Goal: Task Accomplishment & Management: Complete application form

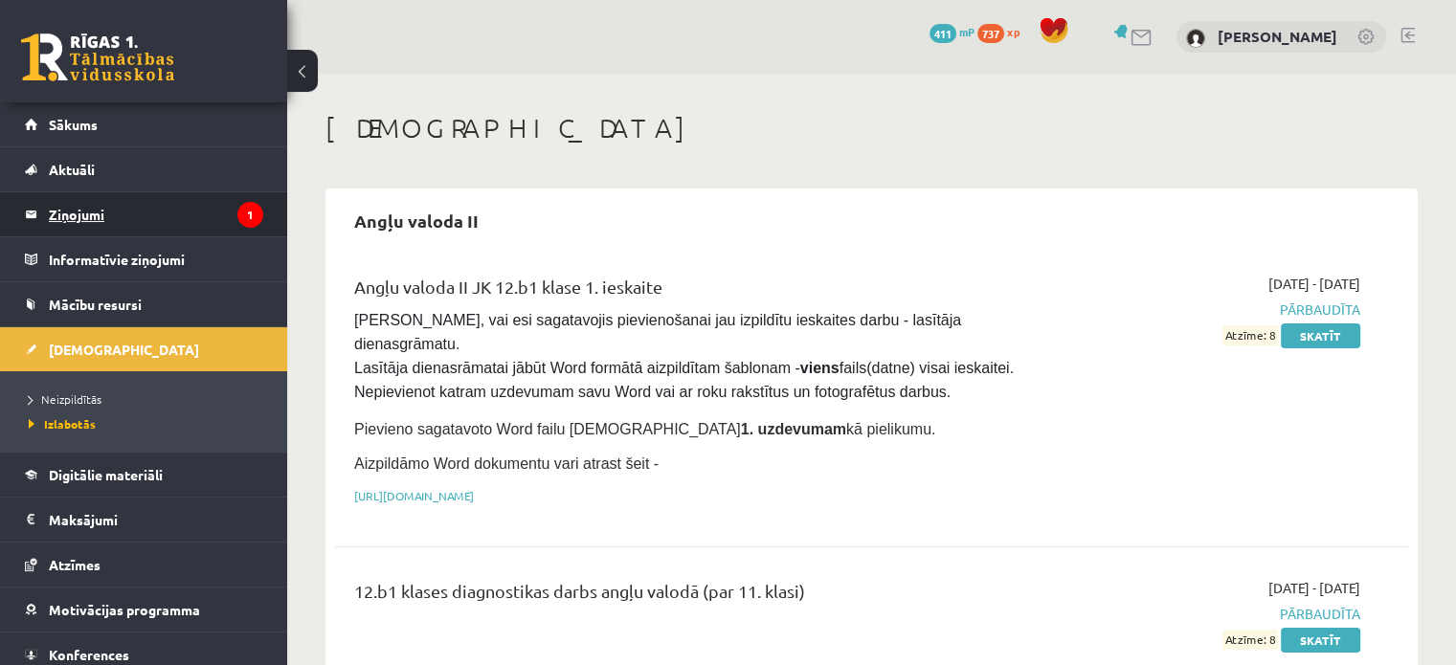
click at [146, 193] on legend "Ziņojumi 1" at bounding box center [156, 214] width 214 height 44
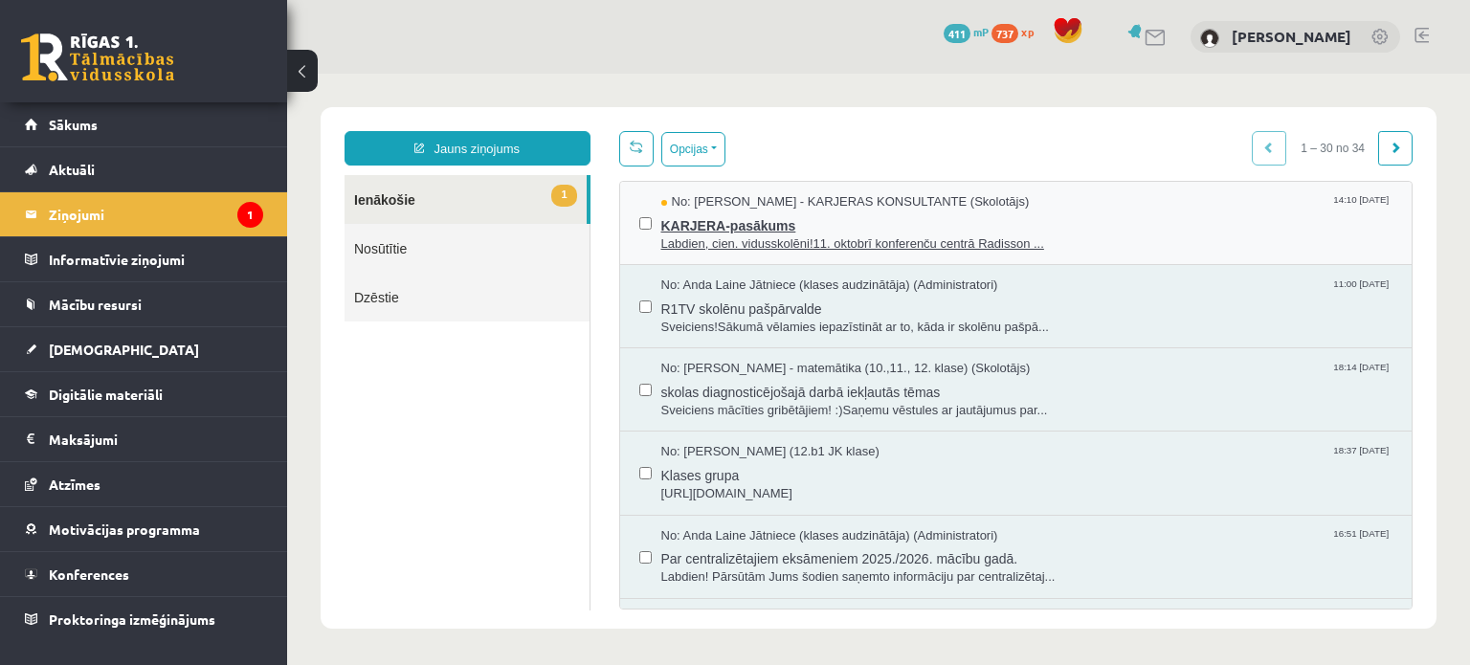
click at [740, 223] on span "KARJERA-pasākums" at bounding box center [1027, 224] width 732 height 24
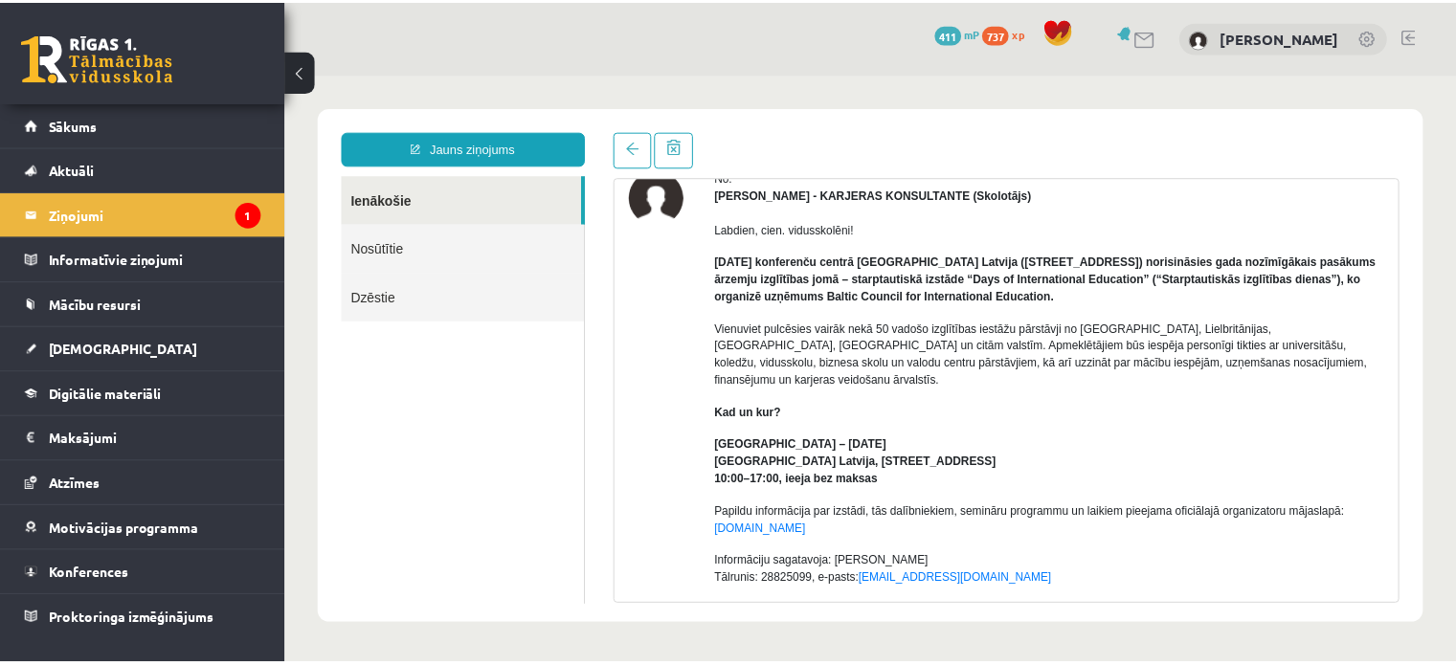
scroll to position [127, 0]
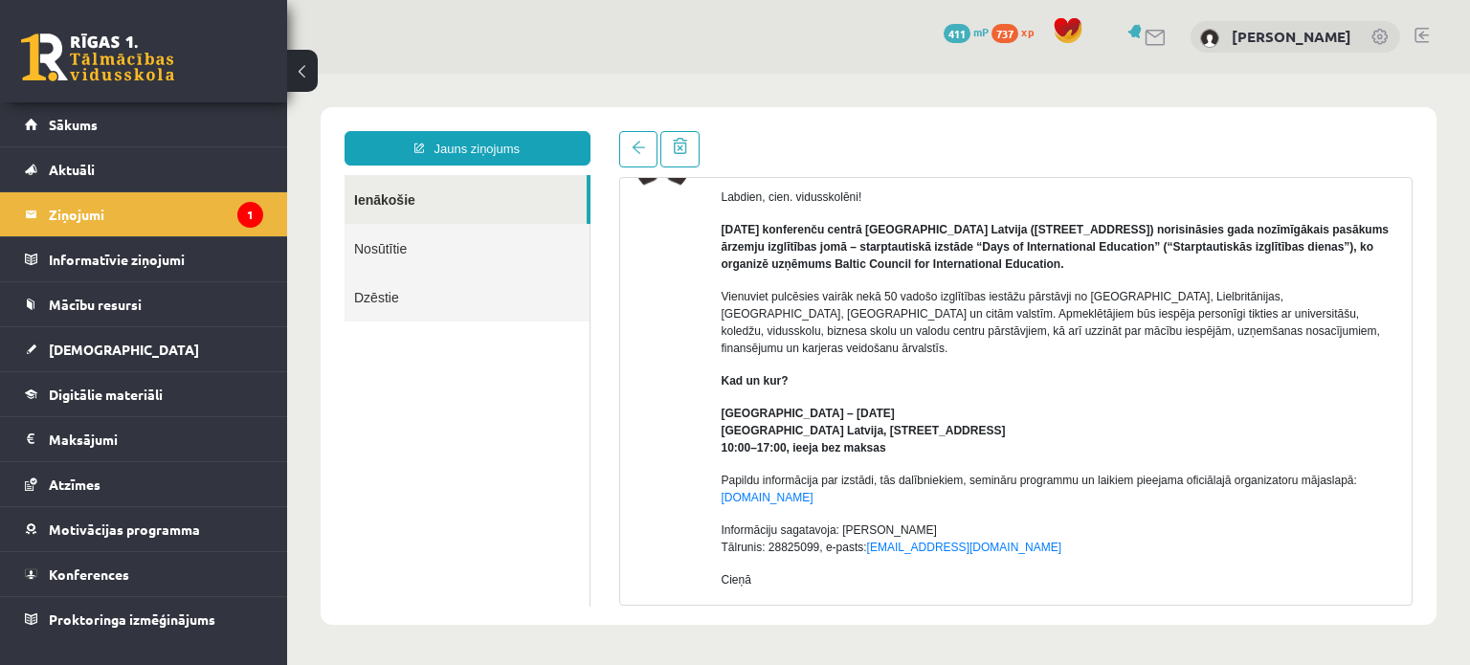
drag, startPoint x: 708, startPoint y: 213, endPoint x: 994, endPoint y: 471, distance: 384.9
click at [994, 471] on div "No: [PERSON_NAME] - KARJERAS KONSULTANTE (Skolotājs) Labdien, cien. vidusskolēn…" at bounding box center [1017, 452] width 764 height 631
copy div "[DATE] konferenču centrā [GEOGRAPHIC_DATA] Latvija ([STREET_ADDRESS]) norisinās…"
click at [165, 352] on link "[DEMOGRAPHIC_DATA]" at bounding box center [144, 349] width 238 height 44
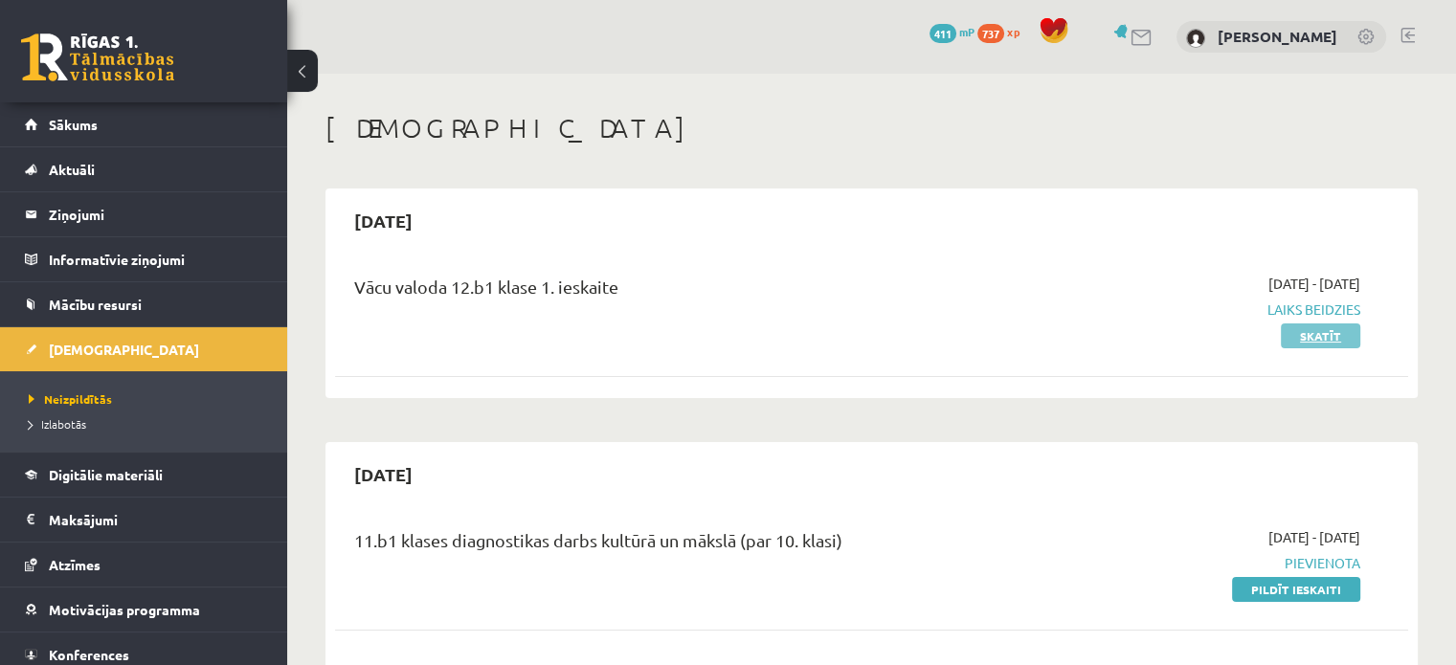
click at [1334, 336] on link "Skatīt" at bounding box center [1319, 335] width 79 height 25
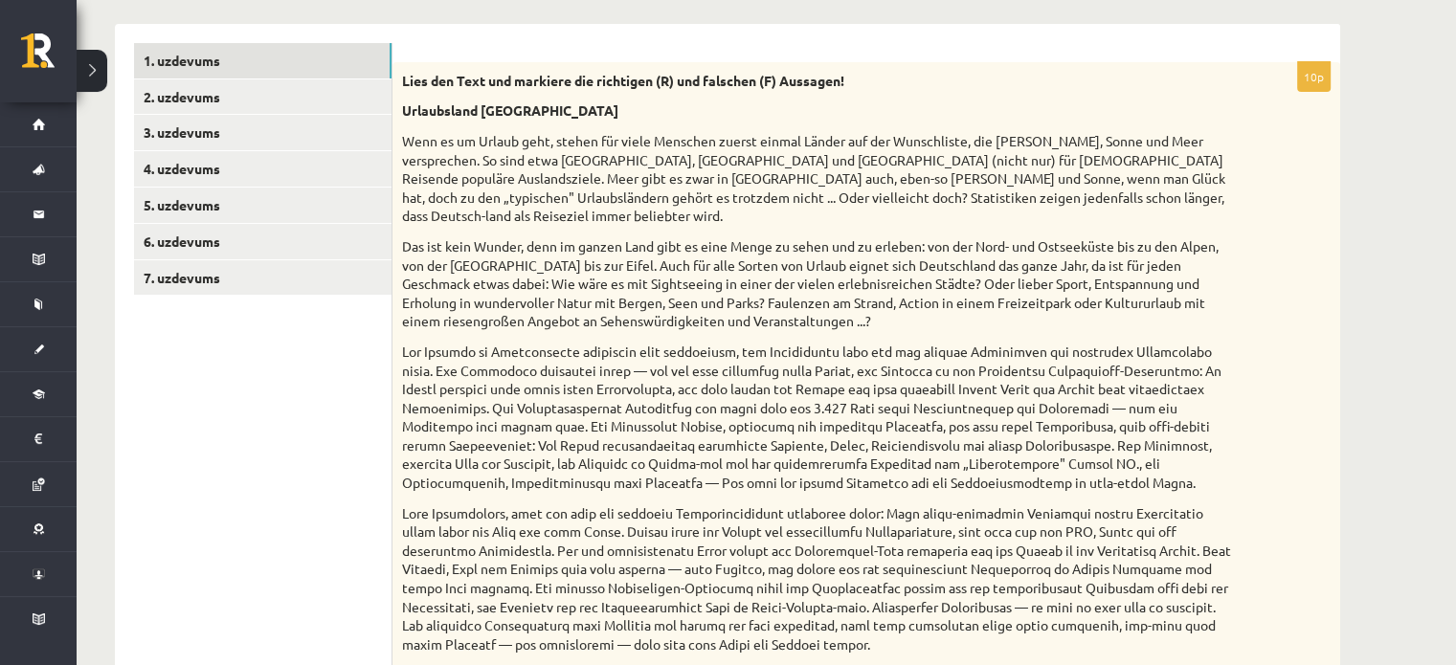
scroll to position [127, 0]
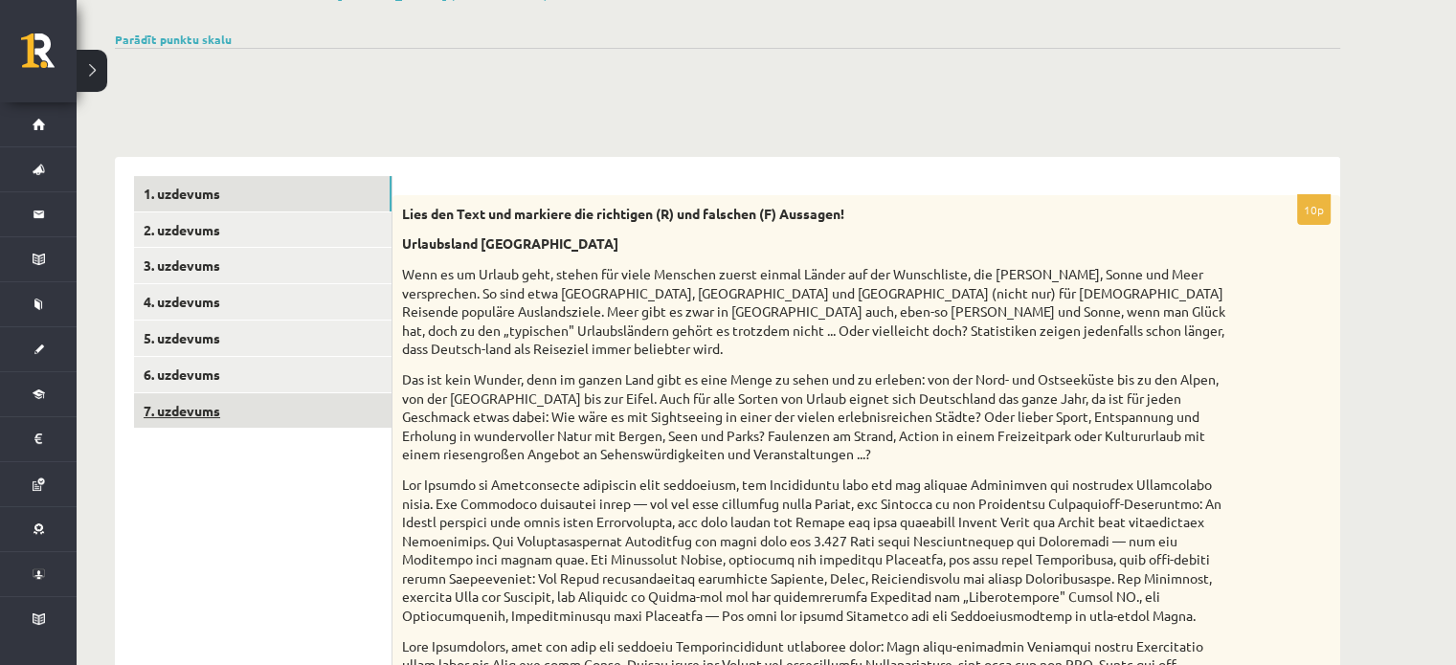
click at [269, 403] on link "7. uzdevums" at bounding box center [262, 410] width 257 height 35
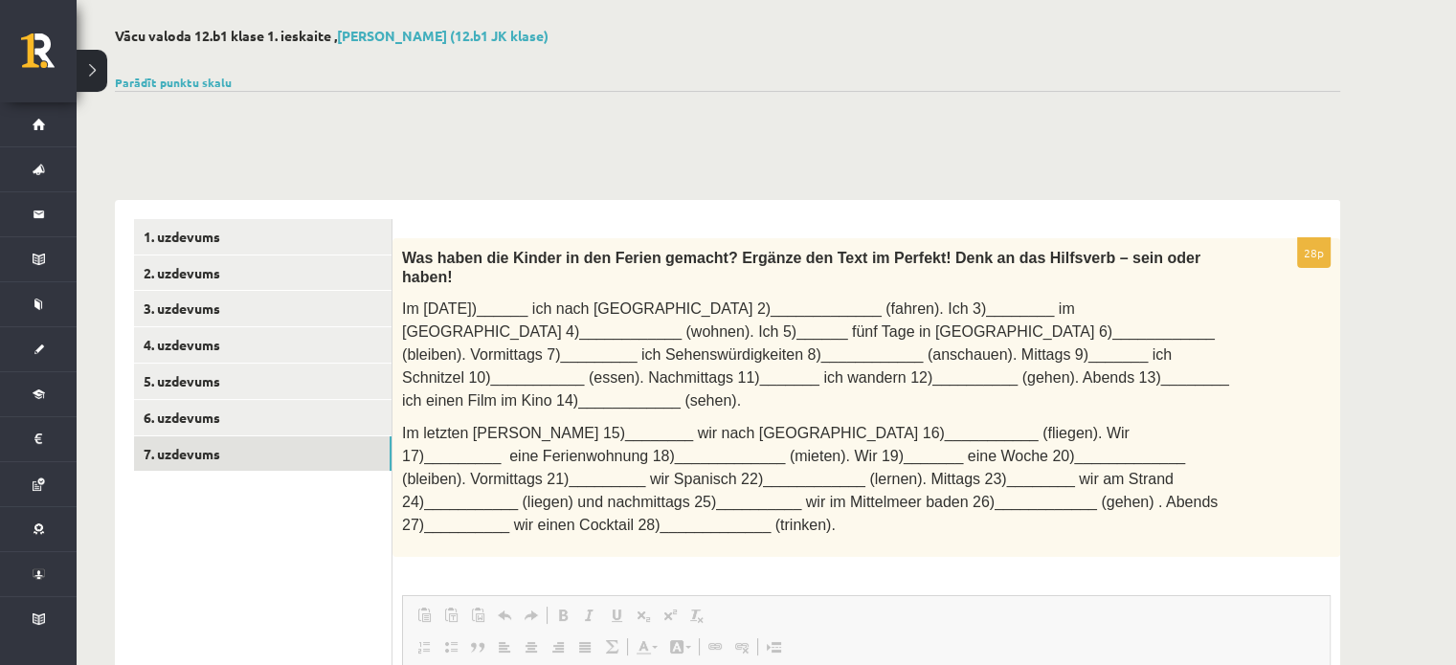
scroll to position [0, 0]
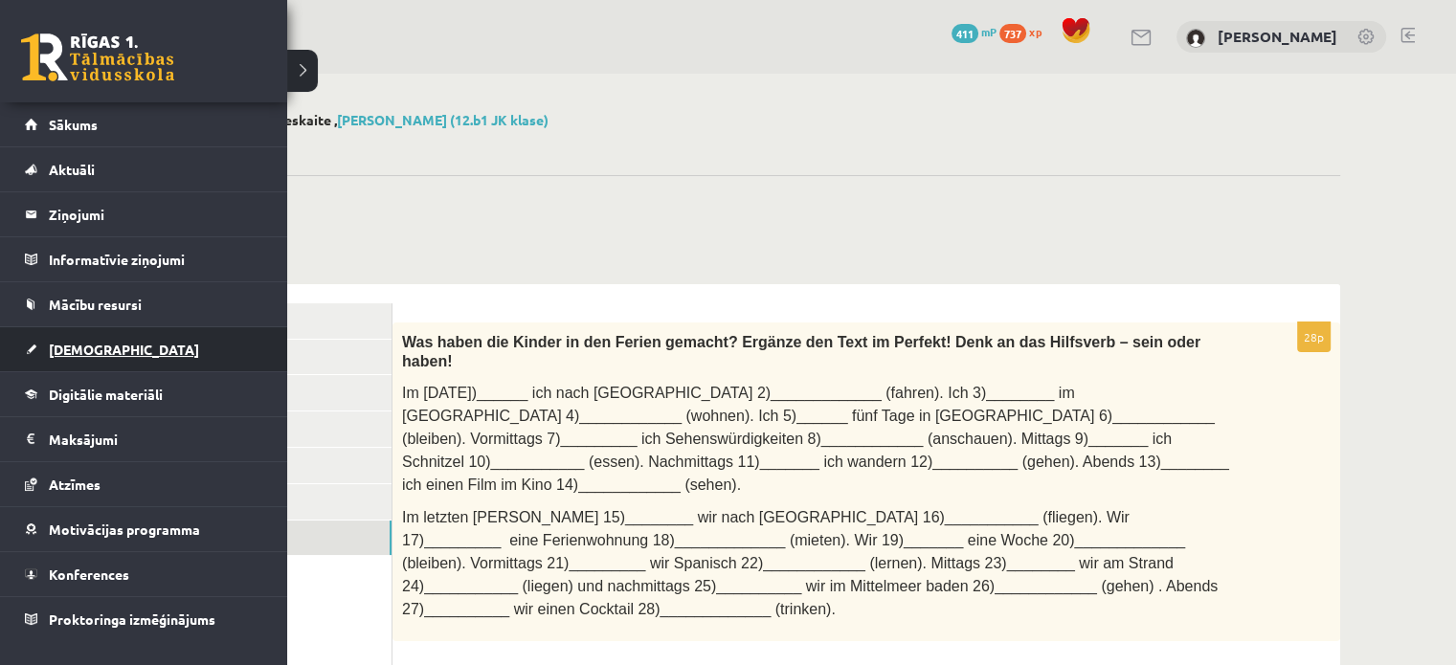
click at [166, 353] on link "[DEMOGRAPHIC_DATA]" at bounding box center [144, 349] width 238 height 44
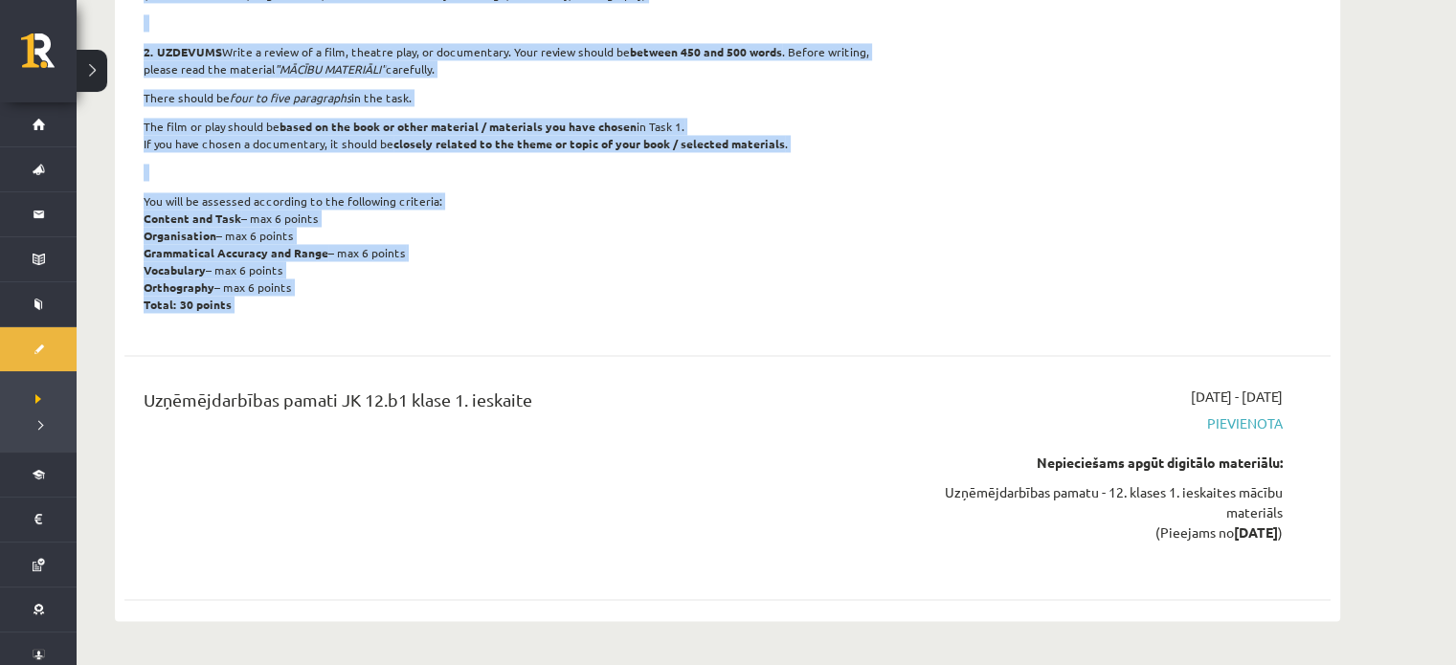
scroll to position [3317, 0]
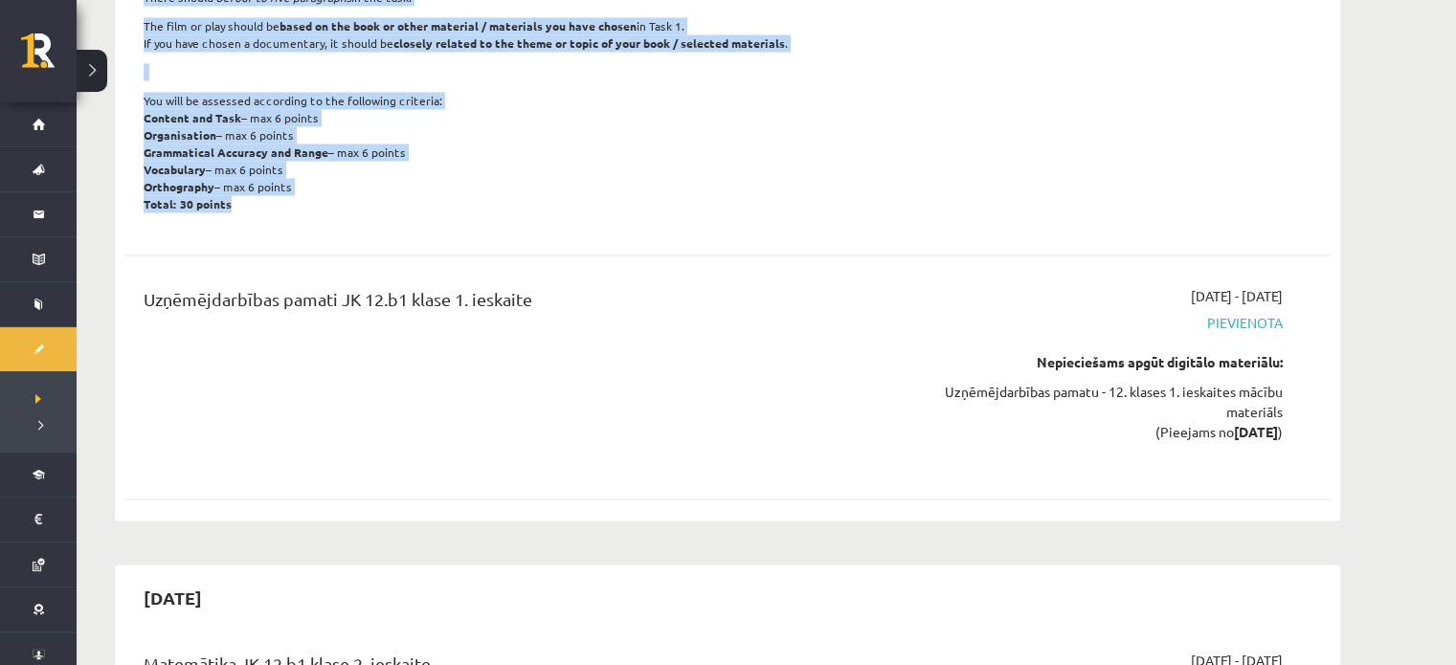
drag, startPoint x: 138, startPoint y: 181, endPoint x: 602, endPoint y: 211, distance: 465.1
copy div "Projekta darbs - Angļu valoda II JK 12.b1 klase 1. ieskaite 1. UZDEVUMS Before …"
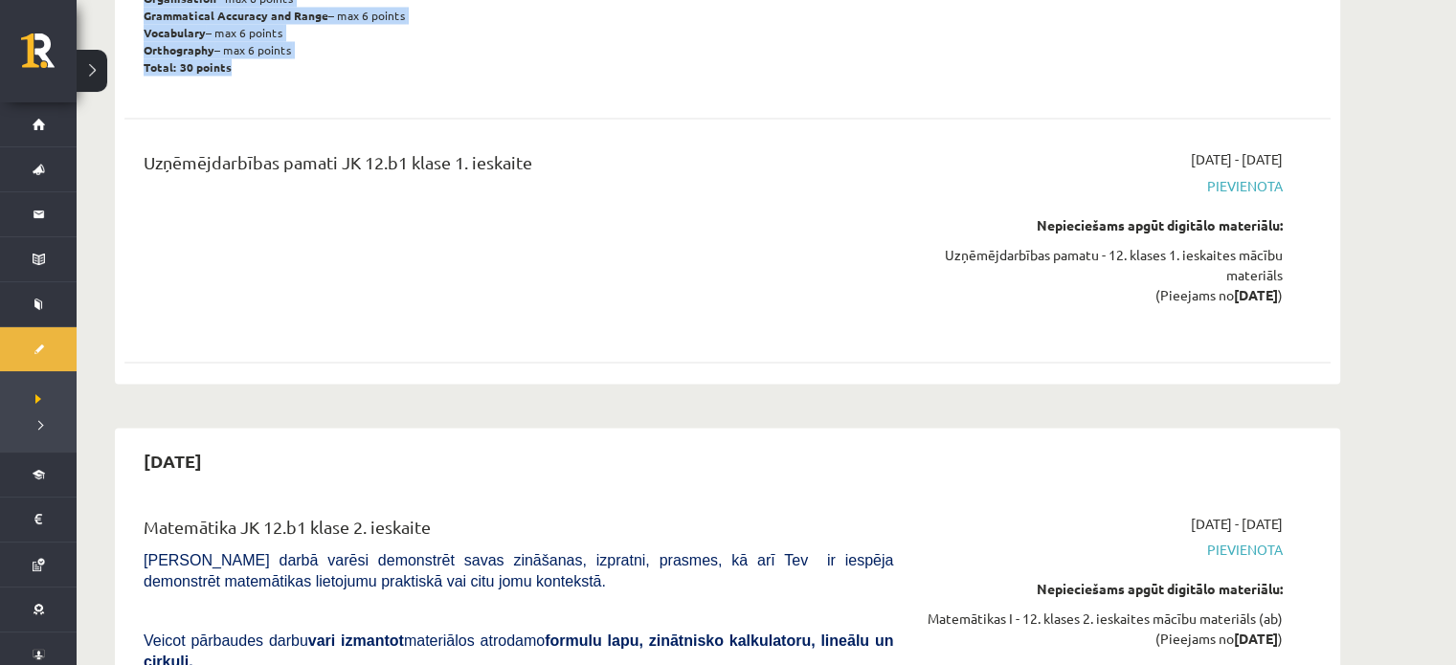
scroll to position [3062, 0]
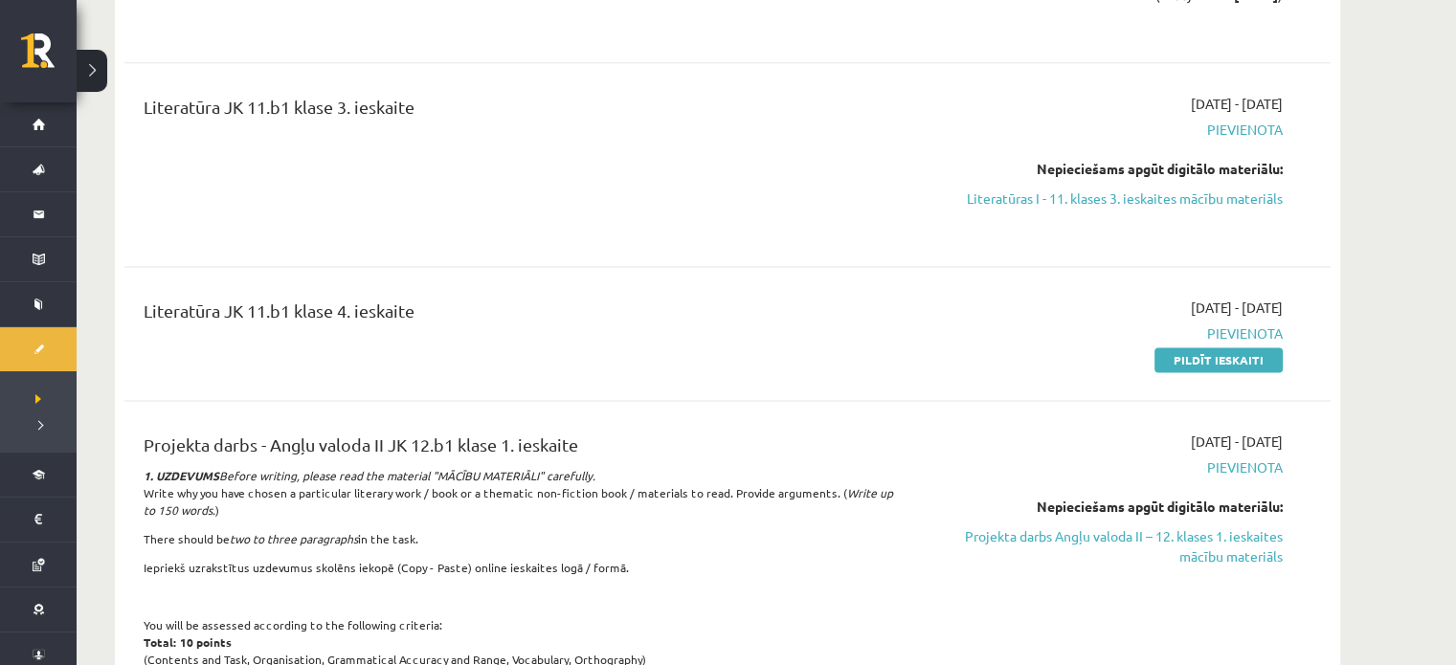
click at [664, 278] on div "Literatūra JK 11.b1 klase 4. ieskaite 2025-09-01 - 2025-10-31 Pievienota Pildīt…" at bounding box center [727, 333] width 1206 height 110
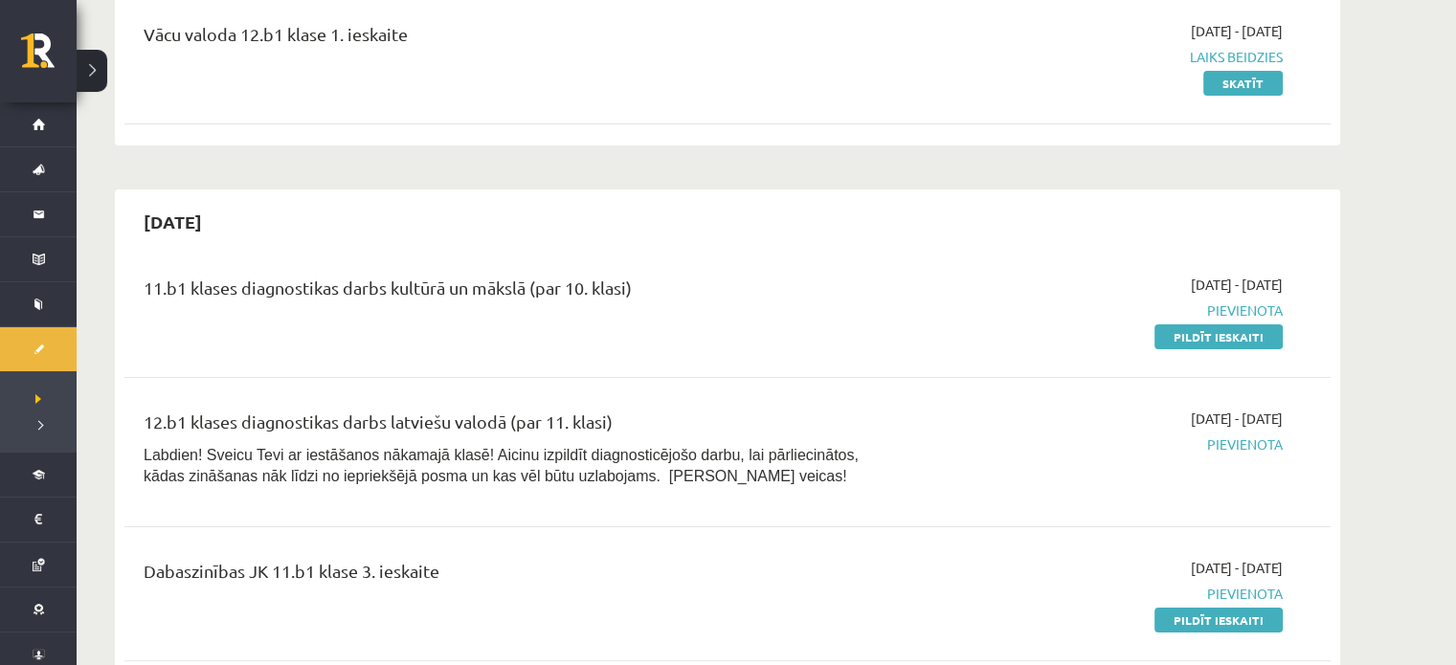
scroll to position [255, 0]
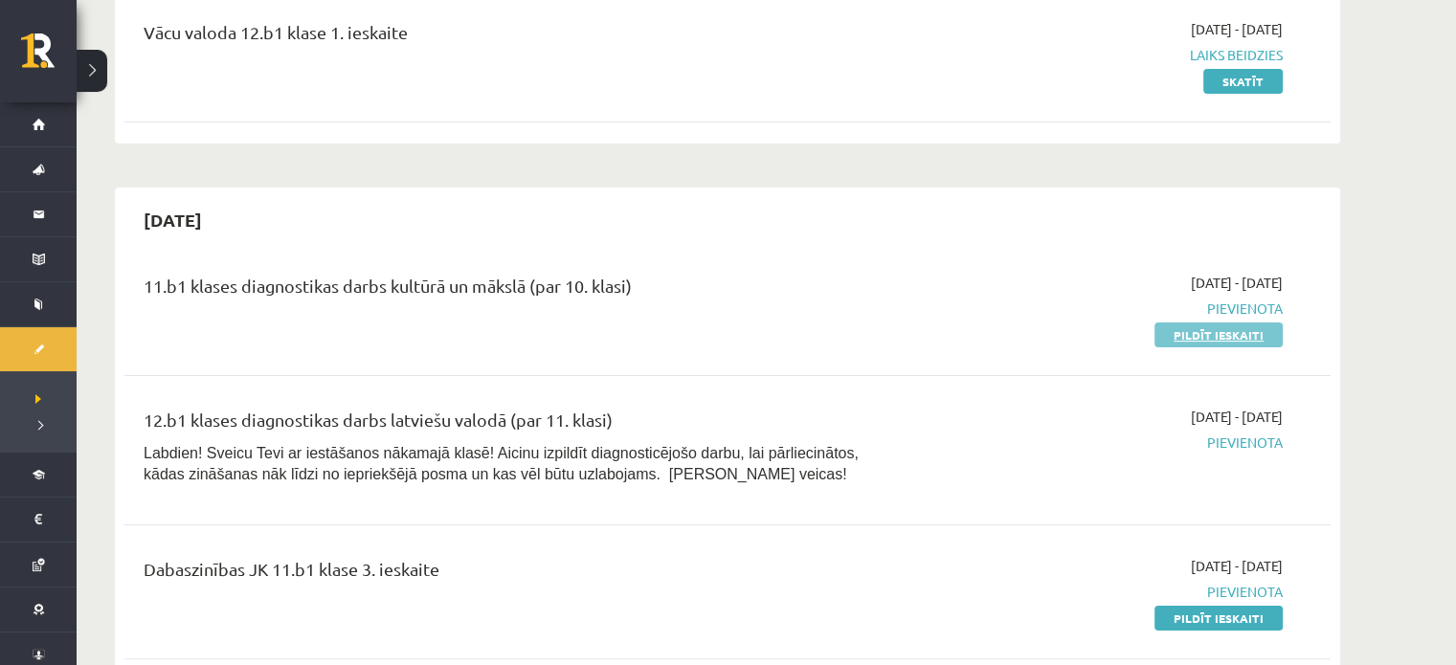
click at [1220, 337] on link "Pildīt ieskaiti" at bounding box center [1218, 335] width 128 height 25
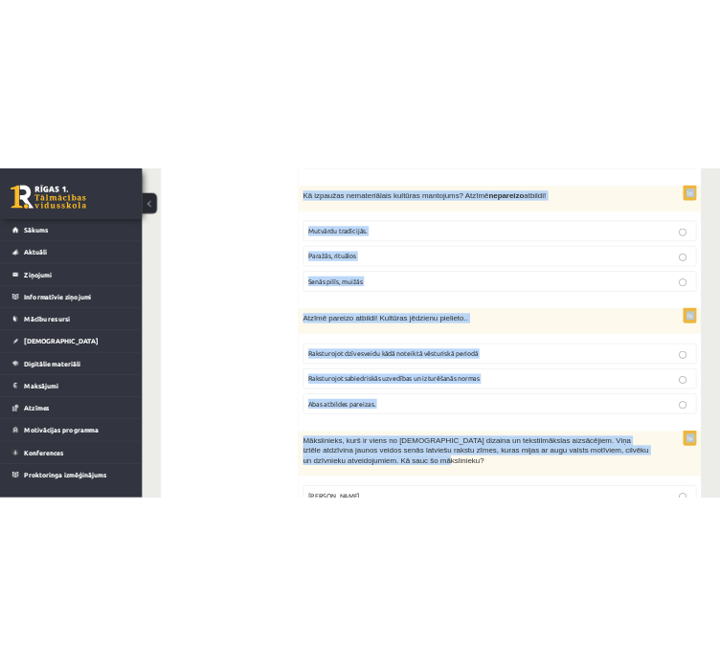
scroll to position [7790, 0]
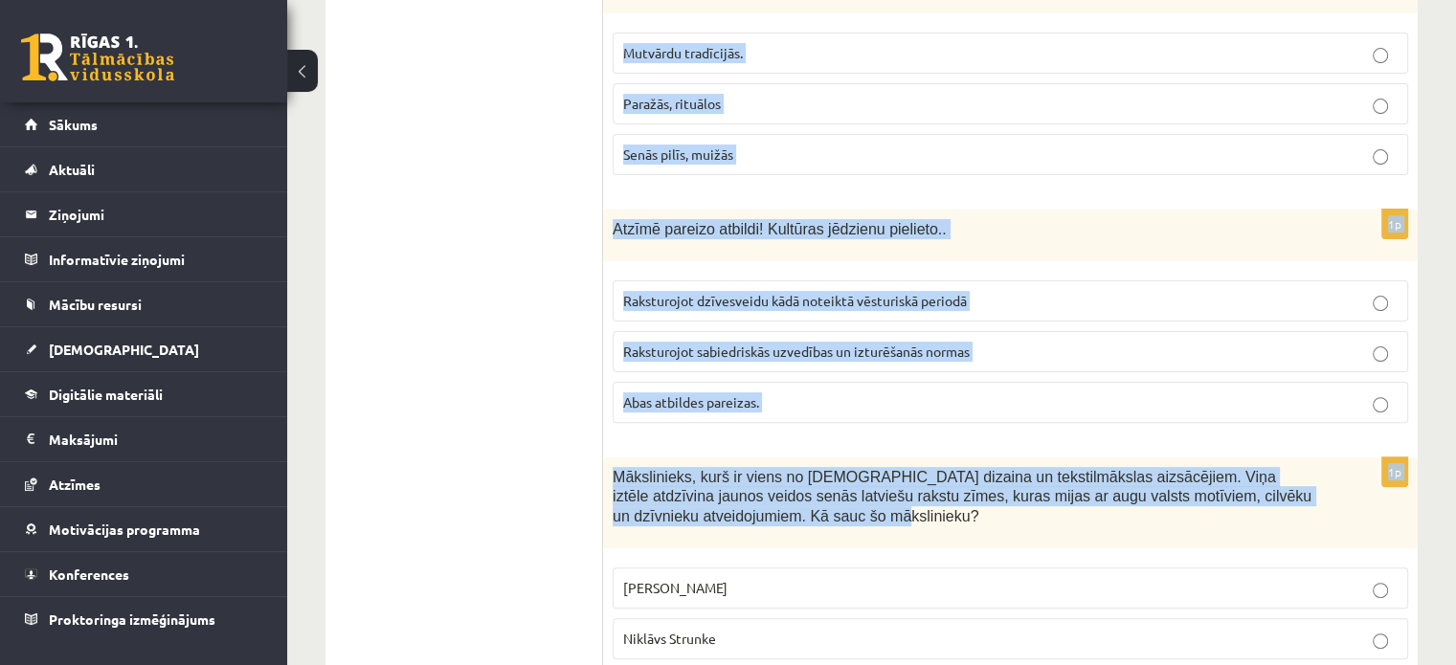
drag, startPoint x: 612, startPoint y: 118, endPoint x: 1060, endPoint y: 611, distance: 666.6
copy form "Nozīmīgākā baroka būve Latvijā? Rundāles pils Nacionālais mākslas muzejs Latvij…"
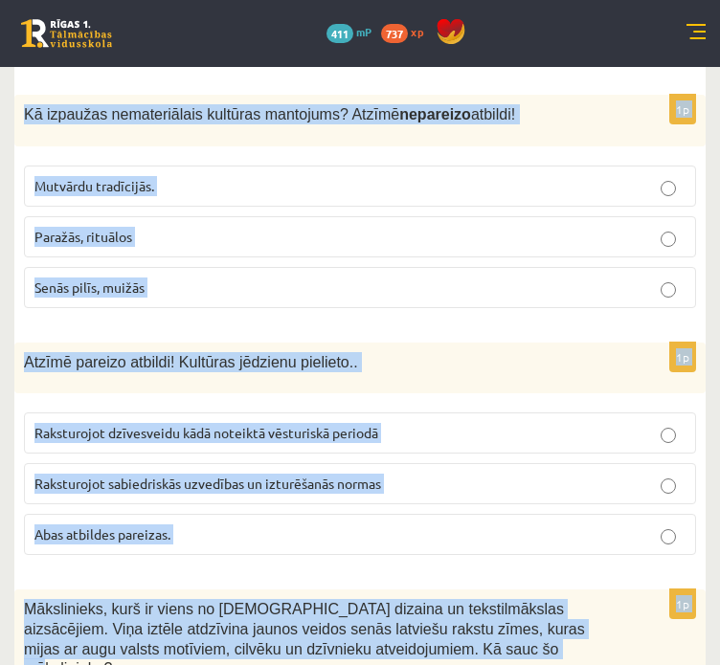
click at [584, 352] on p "Atzīmē pareizo atbildi! Kultūras jēdzienu pielieto.." at bounding box center [312, 362] width 576 height 20
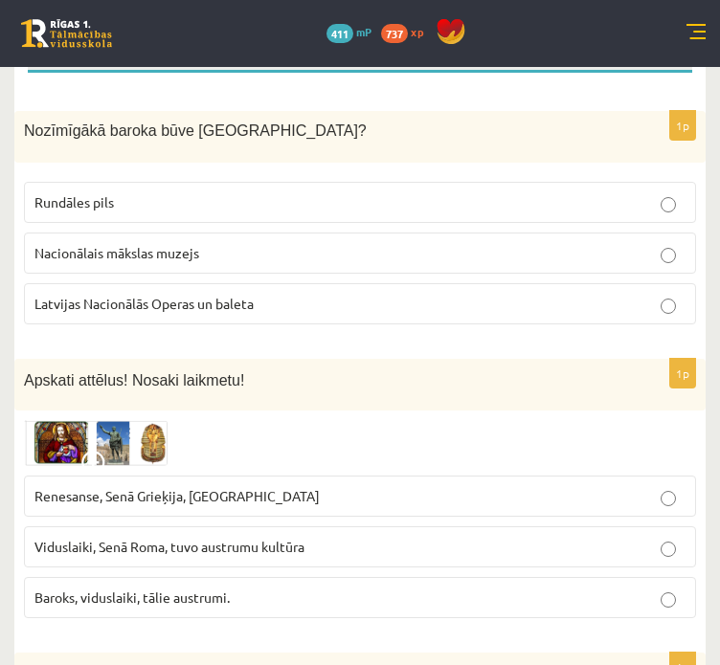
scroll to position [335, 0]
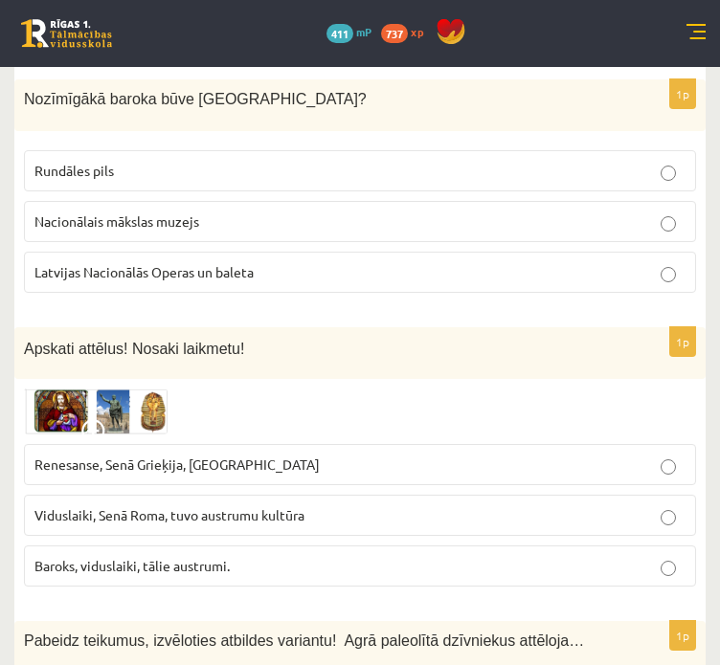
click at [429, 175] on p "Rundāles pils" at bounding box center [359, 171] width 651 height 20
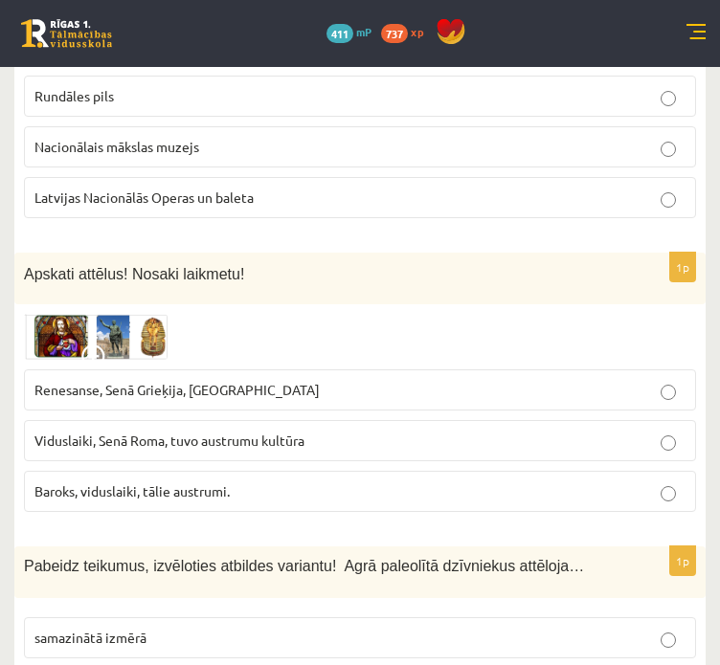
scroll to position [463, 0]
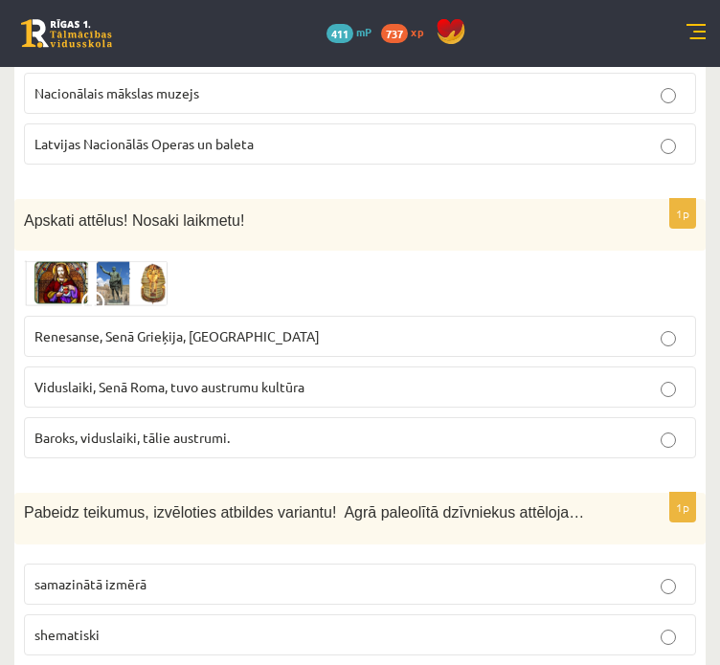
click at [401, 428] on p "Baroks, viduslaiki, tālie austrumi." at bounding box center [359, 438] width 651 height 20
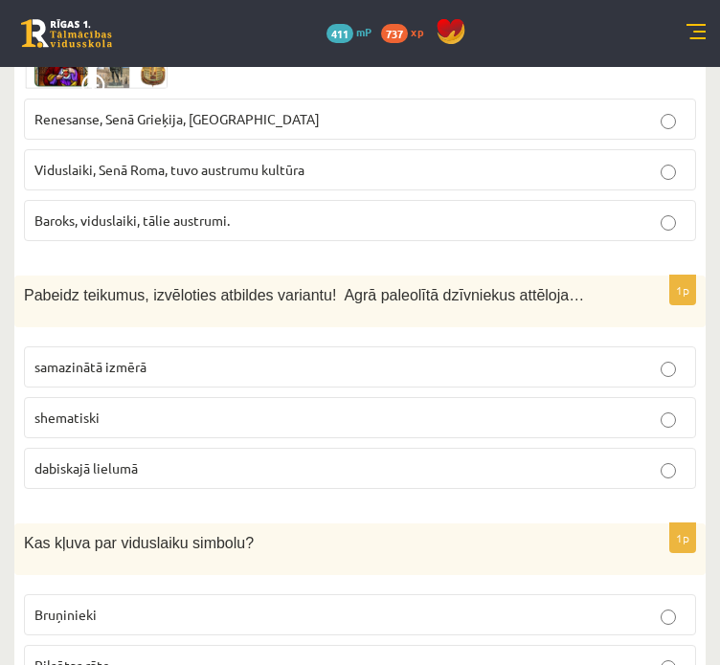
scroll to position [718, 0]
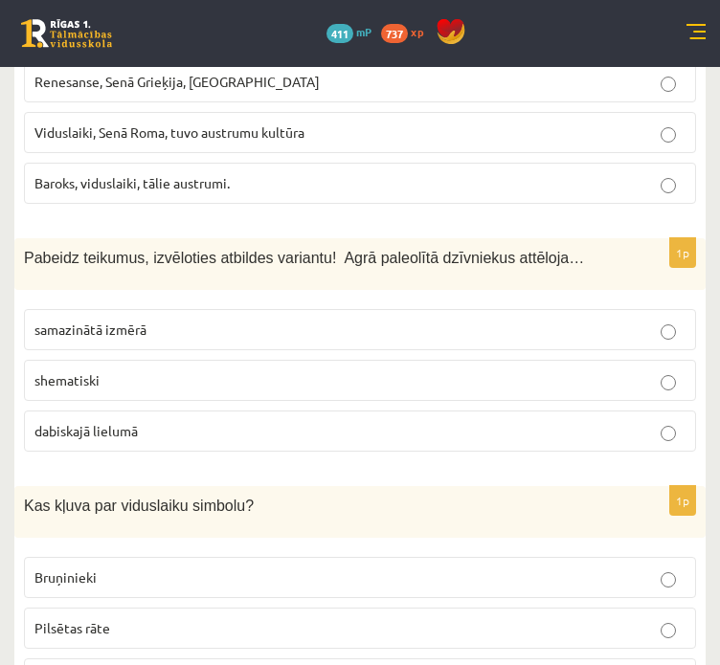
click at [325, 429] on p "dabiskajā lielumā" at bounding box center [359, 431] width 651 height 20
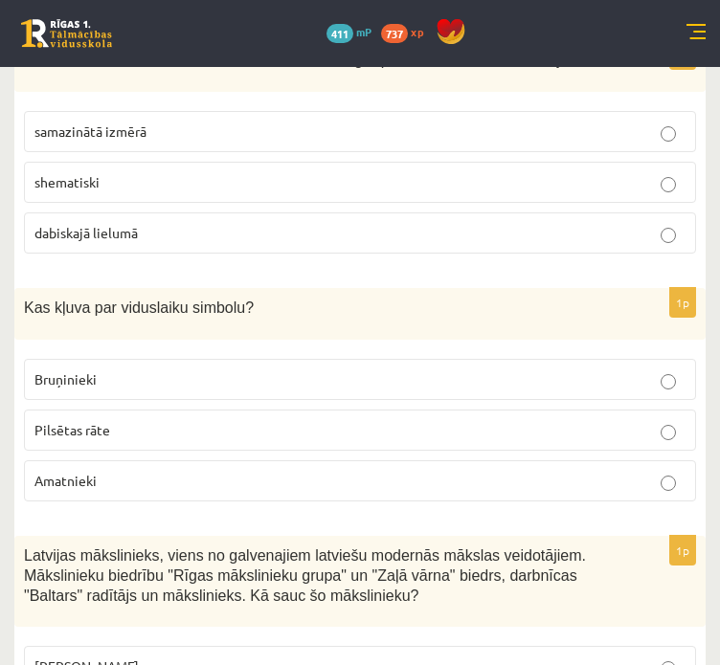
scroll to position [972, 0]
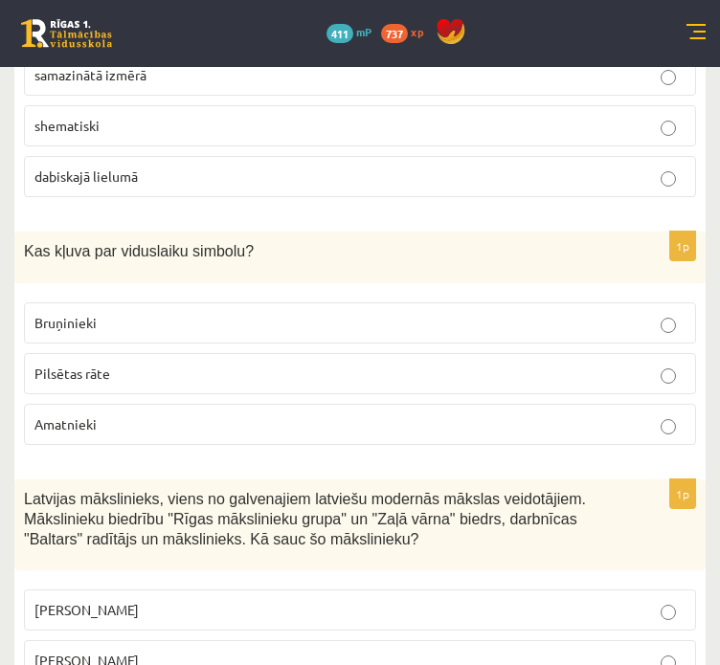
click at [414, 313] on p "Bruņinieki" at bounding box center [359, 323] width 651 height 20
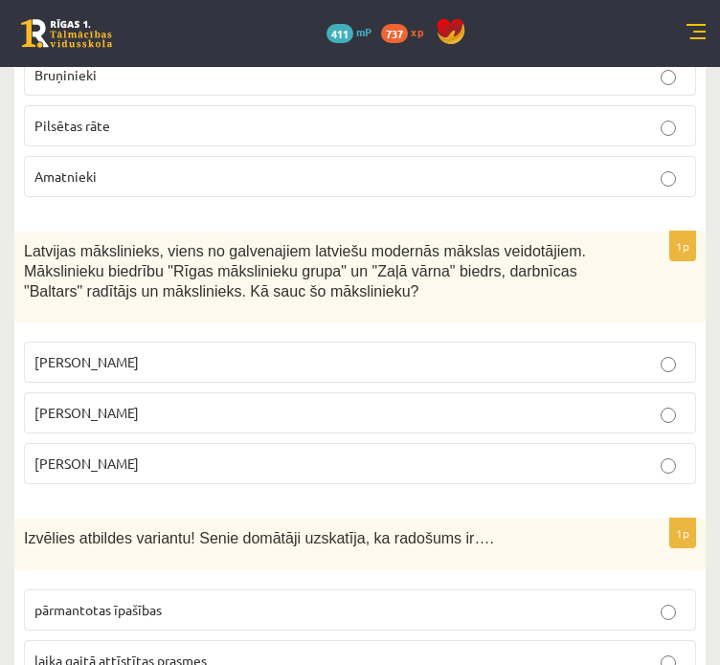
scroll to position [1229, 0]
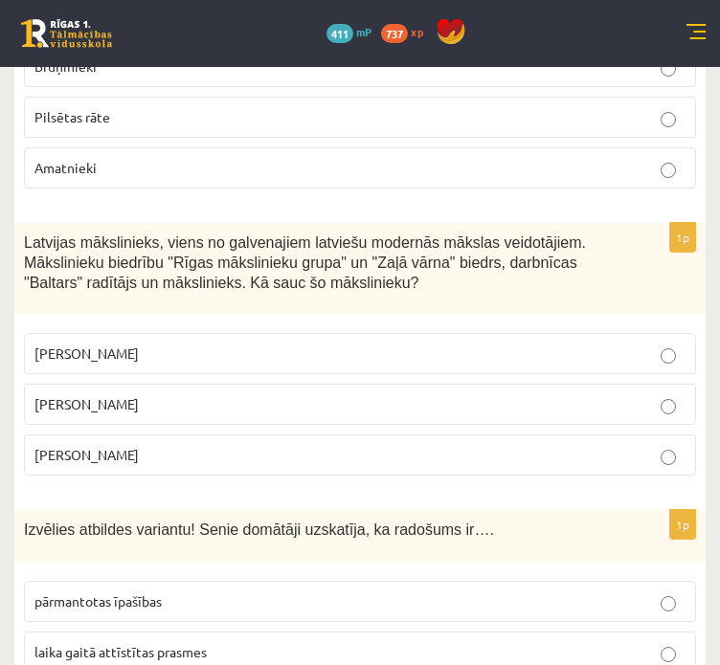
click at [392, 397] on p "Romāns Suta" at bounding box center [359, 404] width 651 height 20
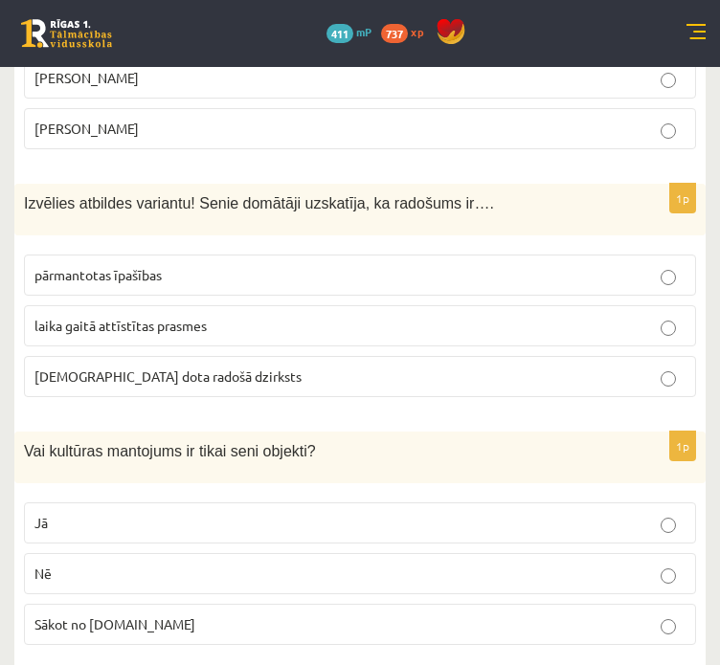
scroll to position [1612, 0]
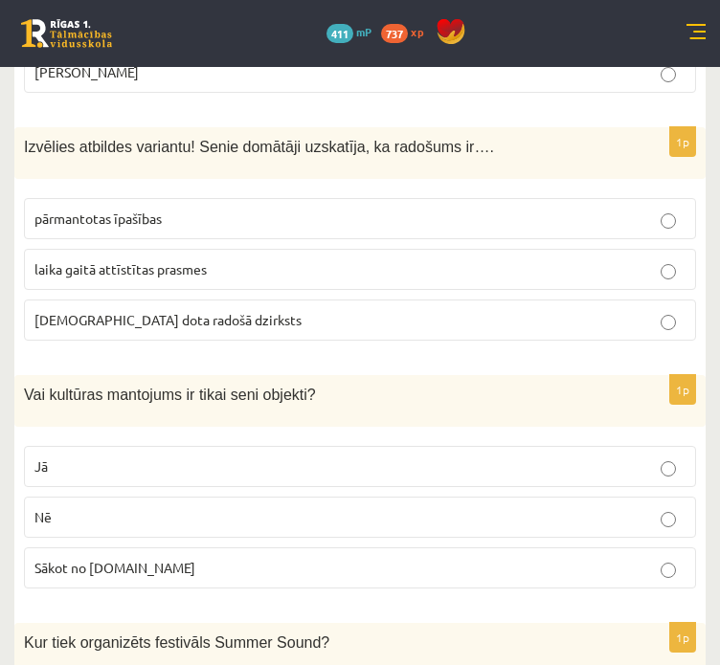
click at [498, 319] on p "dieva dota radošā dzirksts" at bounding box center [359, 320] width 651 height 20
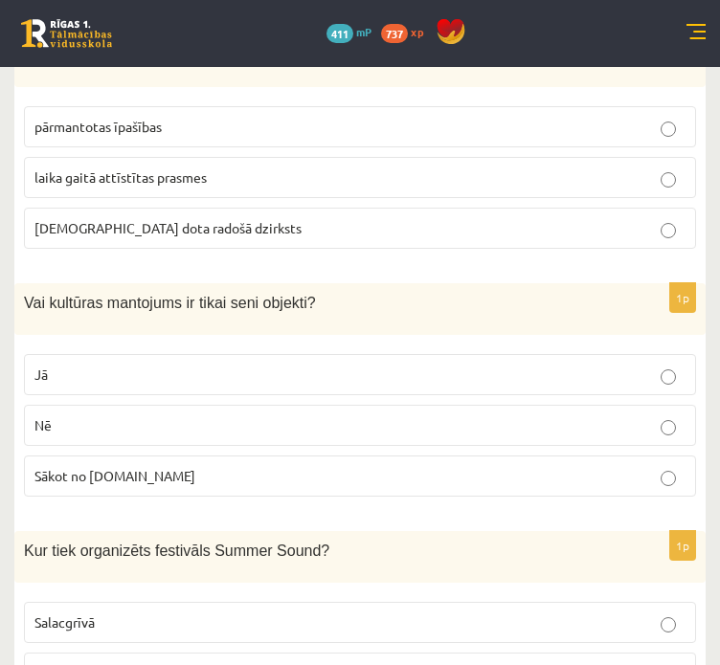
scroll to position [1738, 0]
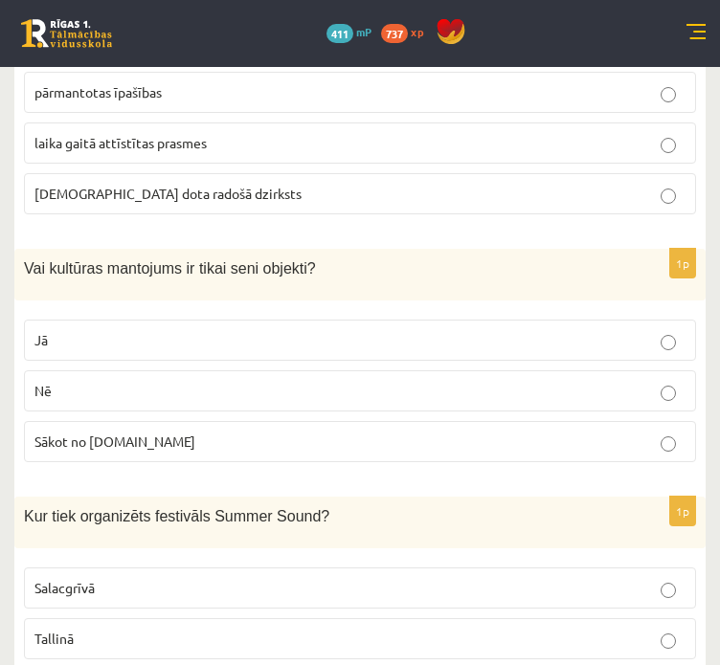
click at [523, 381] on p "Nē" at bounding box center [359, 391] width 651 height 20
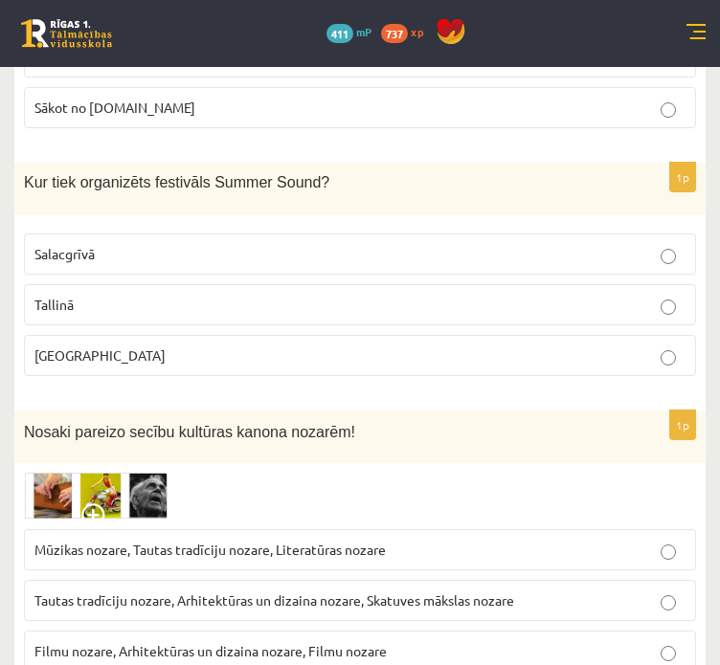
scroll to position [2121, 0]
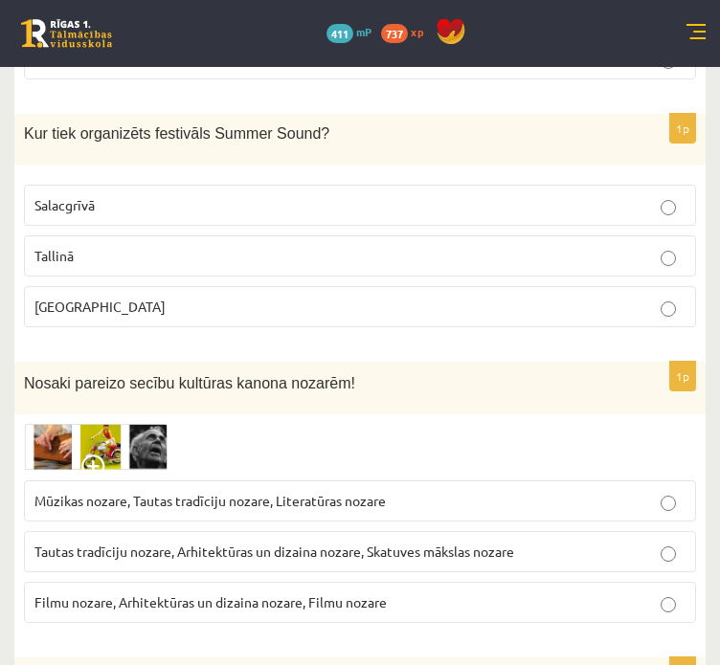
click at [501, 297] on p "Liepājā" at bounding box center [359, 307] width 651 height 20
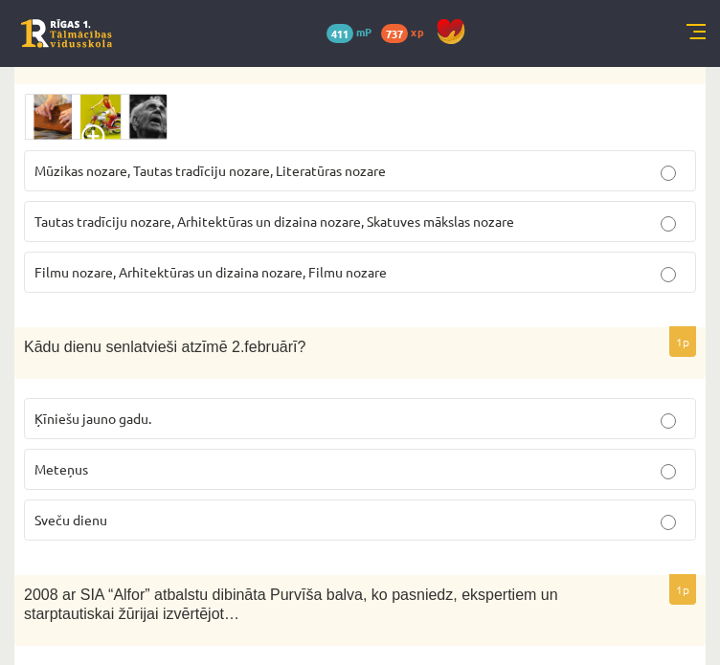
scroll to position [2504, 0]
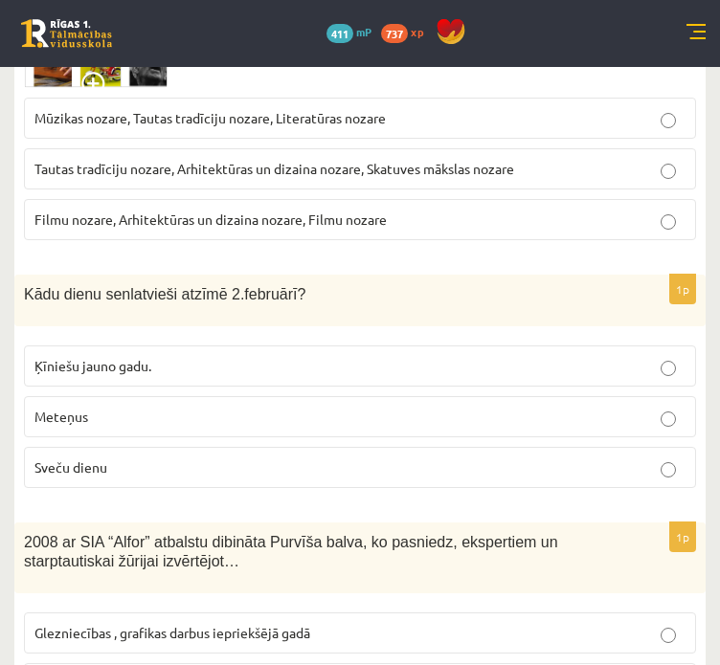
click at [504, 160] on span "Tautas tradīciju nozare, Arhitektūras un dizaina nozare, Skatuves mākslas nozare" at bounding box center [273, 168] width 479 height 17
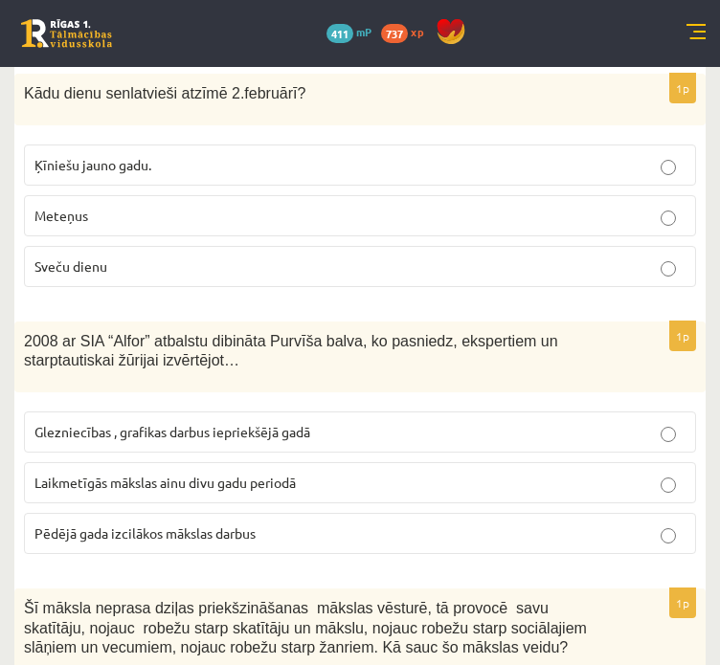
scroll to position [2760, 0]
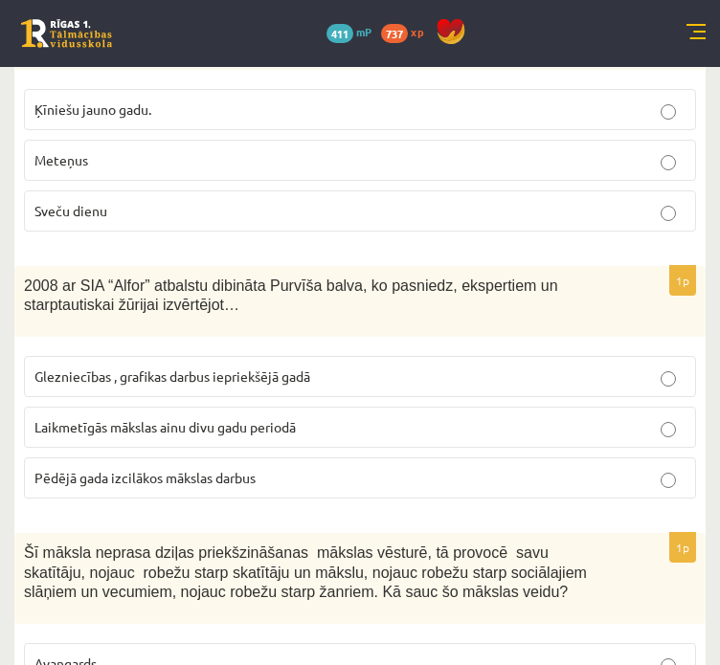
click at [470, 201] on p "Sveču dienu" at bounding box center [359, 211] width 651 height 20
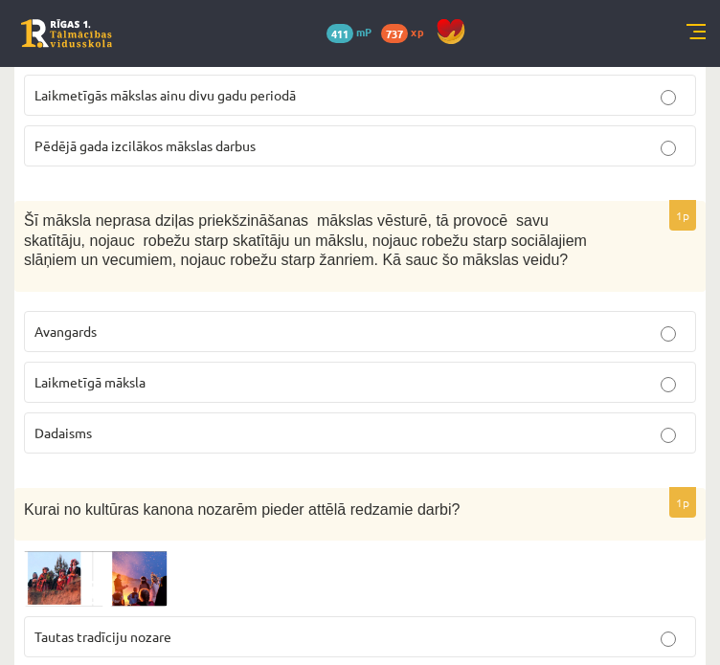
scroll to position [3143, 0]
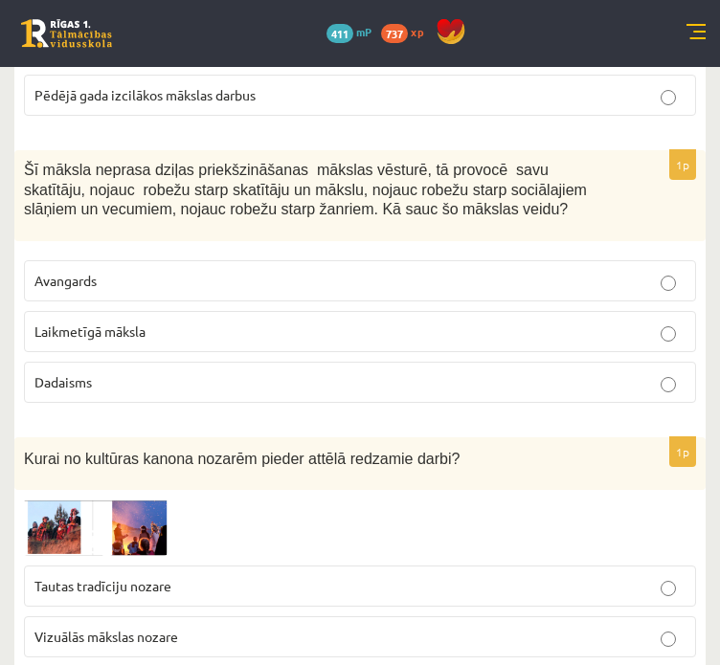
click at [468, 322] on p "Laikmetīgā māksla" at bounding box center [359, 332] width 651 height 20
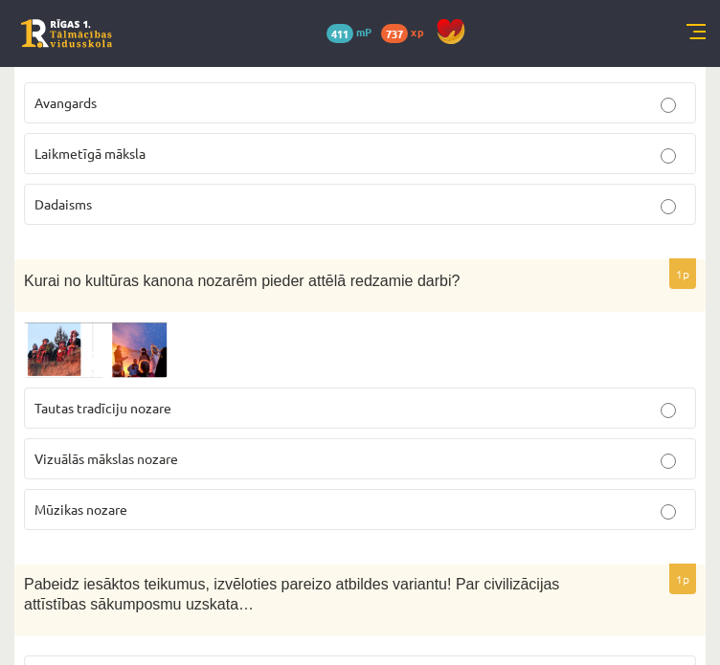
scroll to position [3397, 0]
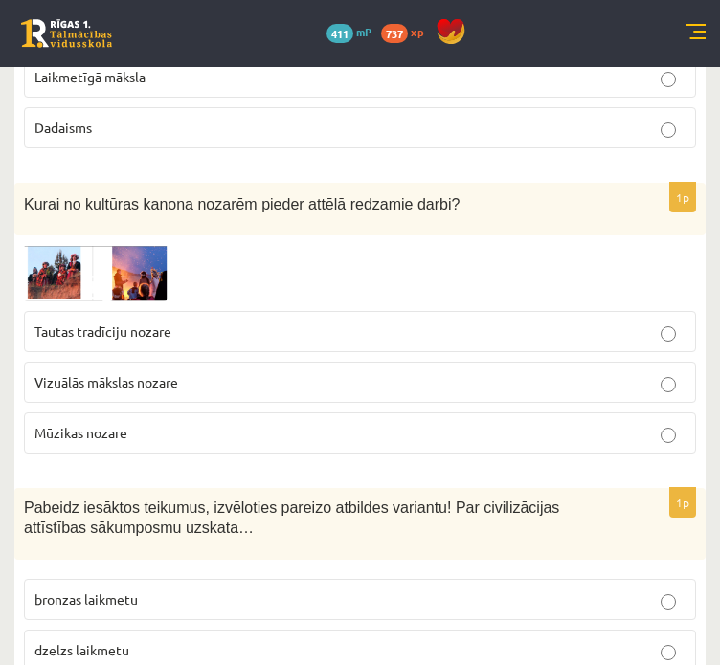
click at [479, 423] on p "Mūzikas nozare" at bounding box center [359, 433] width 651 height 20
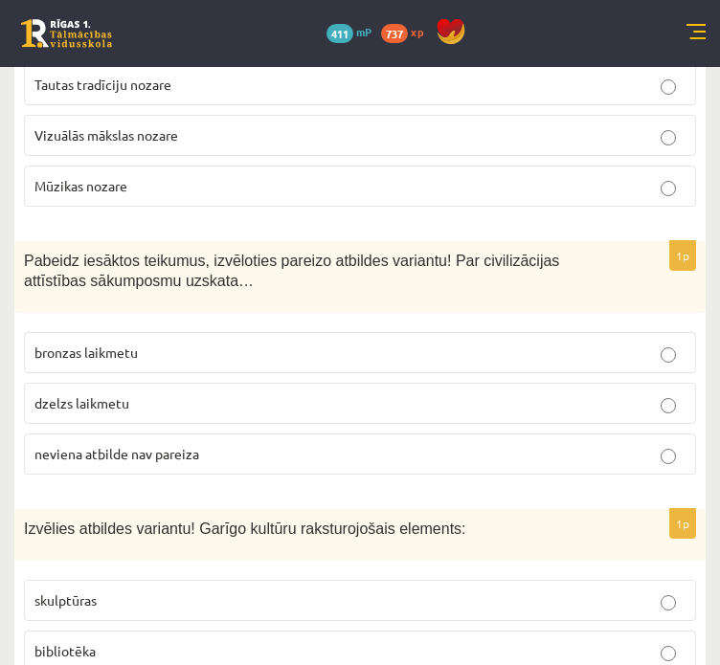
scroll to position [3652, 0]
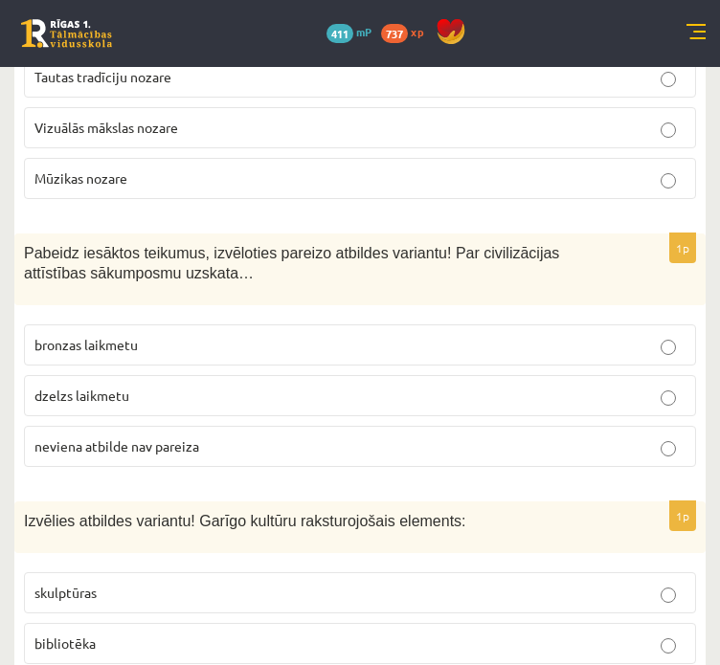
click at [478, 436] on p "neviena atbilde nav pareiza" at bounding box center [359, 446] width 651 height 20
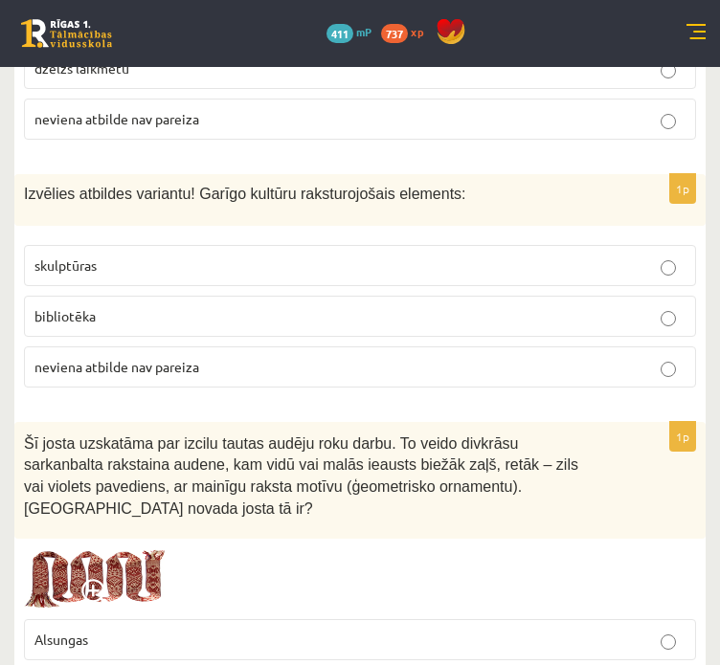
scroll to position [4035, 0]
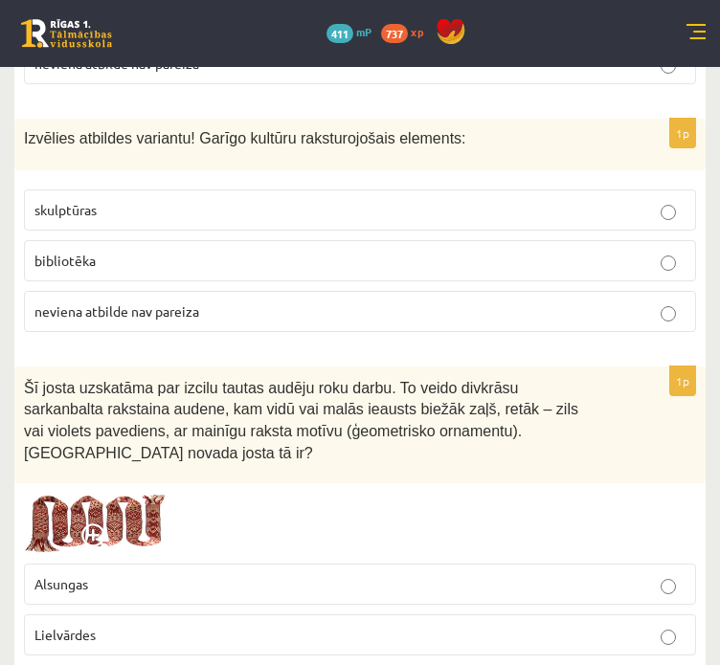
click at [324, 251] on p "bibliotēka" at bounding box center [359, 261] width 651 height 20
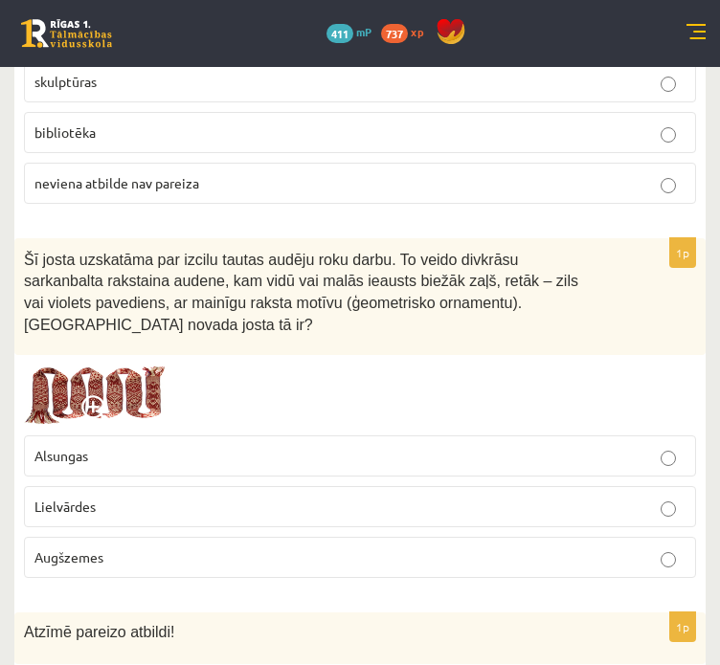
click at [318, 497] on p "Lielvārdes" at bounding box center [359, 507] width 651 height 20
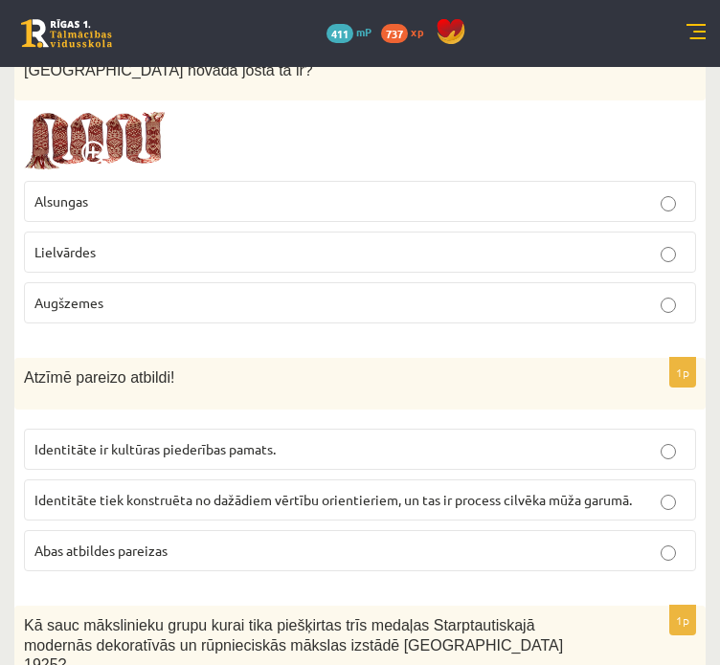
scroll to position [4546, 0]
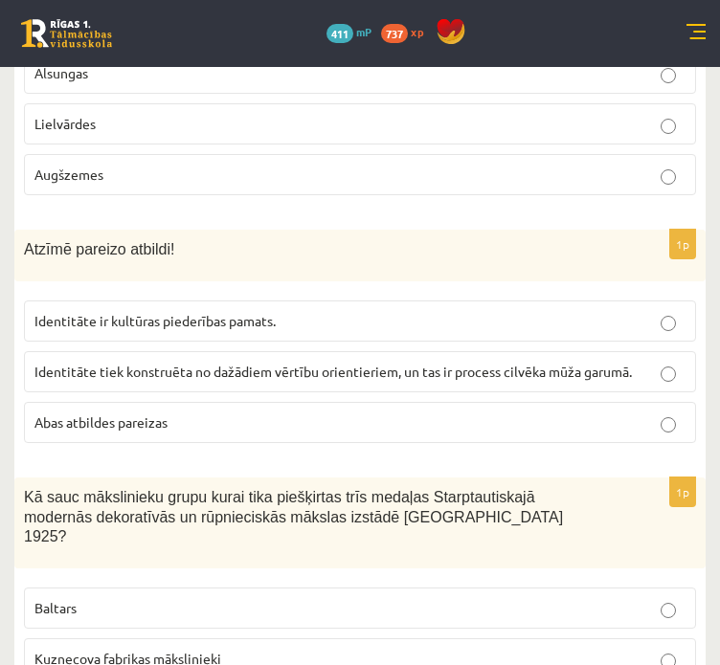
click at [379, 412] on p "Abas atbildes pareizas" at bounding box center [359, 422] width 651 height 20
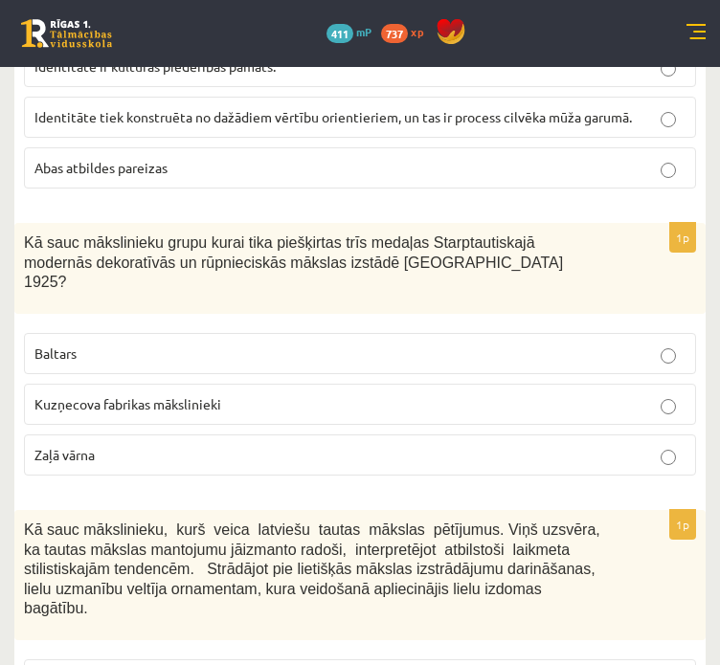
scroll to position [4800, 0]
click at [388, 344] on p "Baltars" at bounding box center [359, 354] width 651 height 20
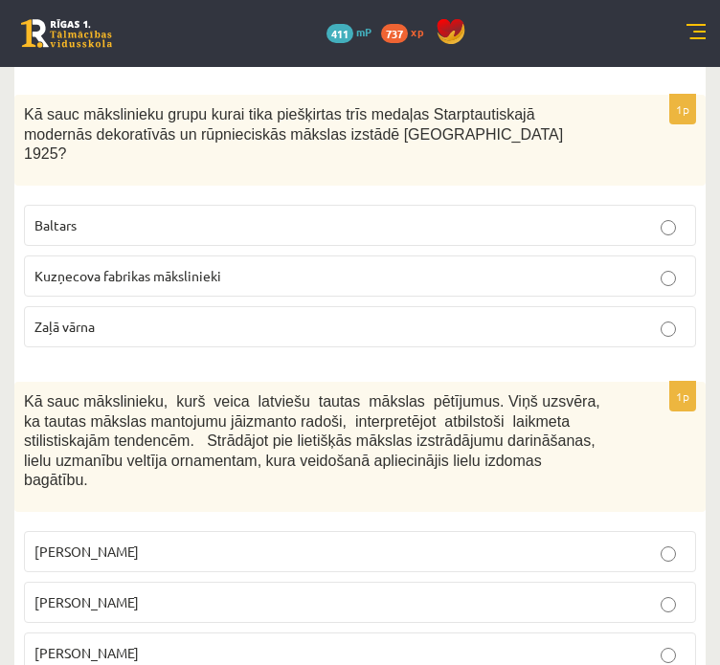
scroll to position [5057, 0]
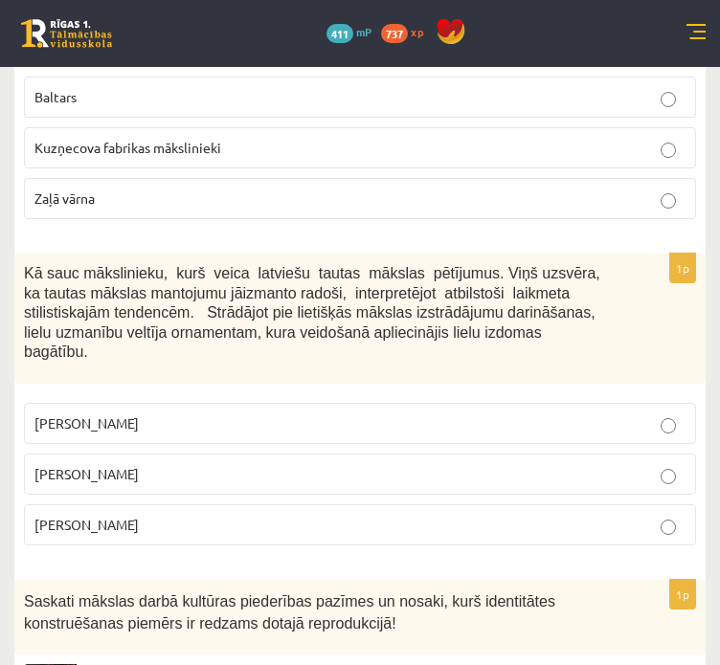
click at [376, 464] on p "Jūlijs Madernieks" at bounding box center [359, 474] width 651 height 20
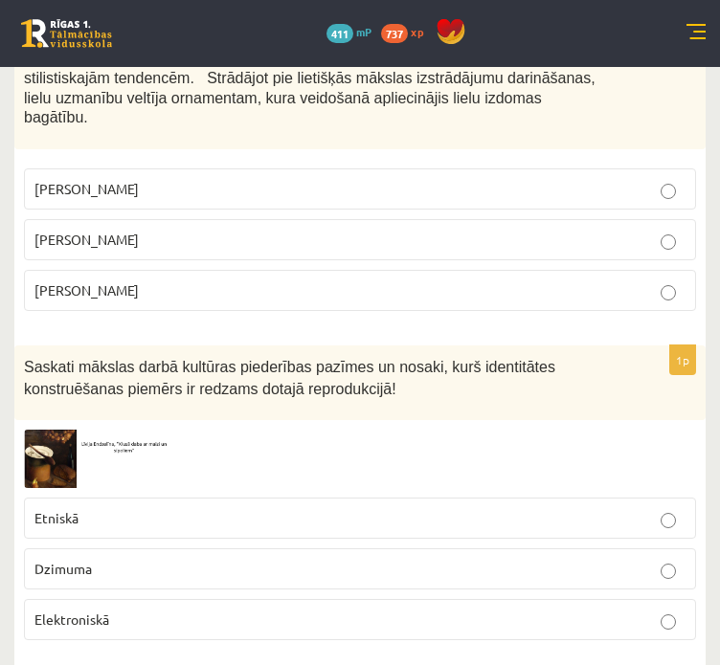
scroll to position [5311, 0]
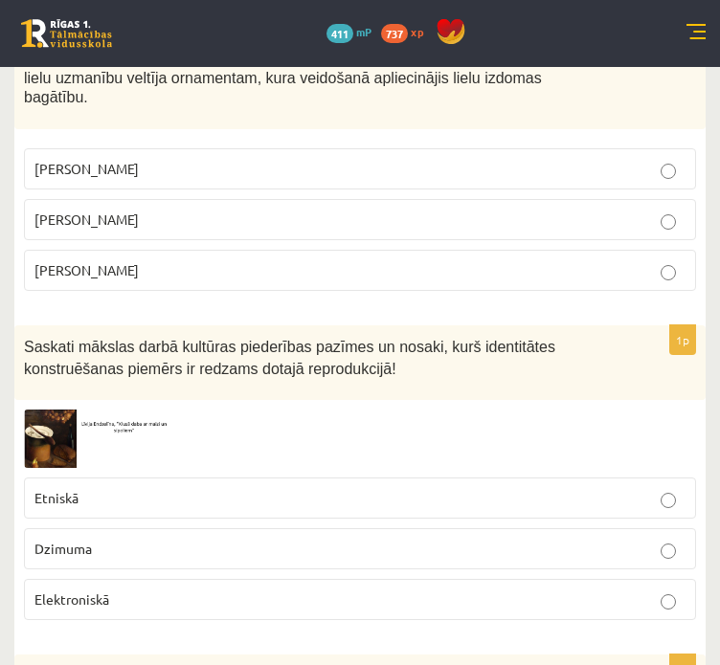
click at [356, 488] on p "Etniskā" at bounding box center [359, 498] width 651 height 20
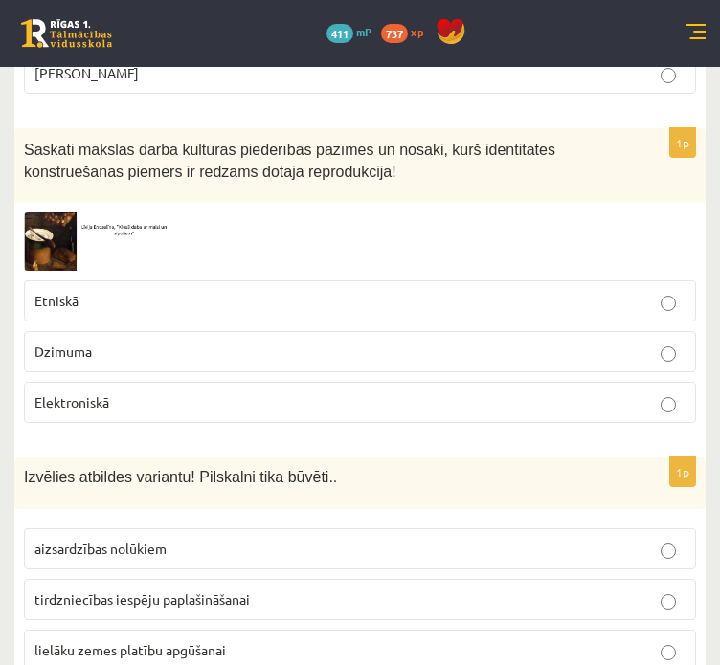
scroll to position [5566, 0]
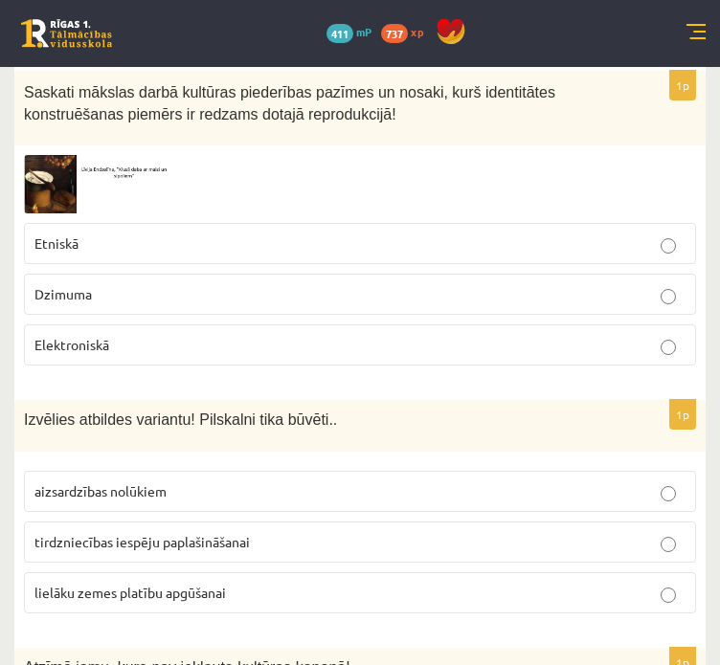
click at [364, 471] on label "aizsardzības nolūkiem" at bounding box center [360, 491] width 672 height 41
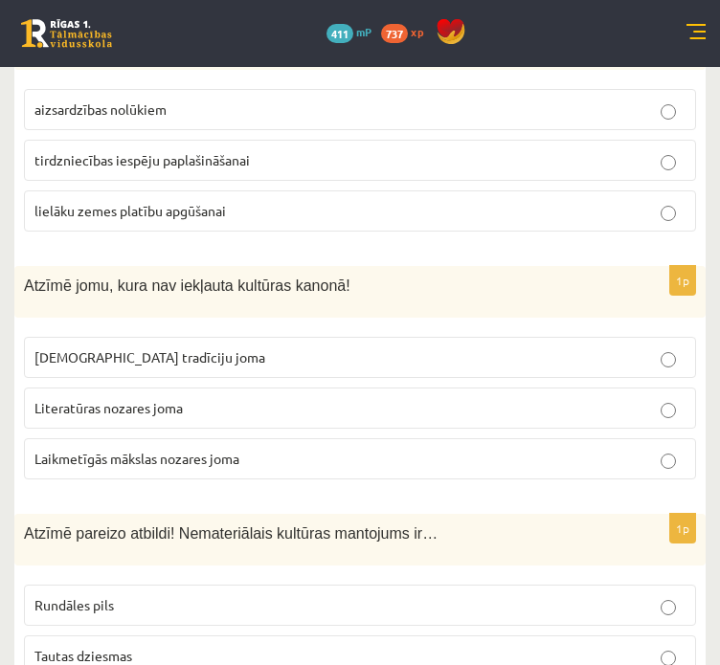
scroll to position [5949, 0]
click at [655, 448] on p "Laikmetīgās mākslas nozares joma" at bounding box center [359, 458] width 651 height 20
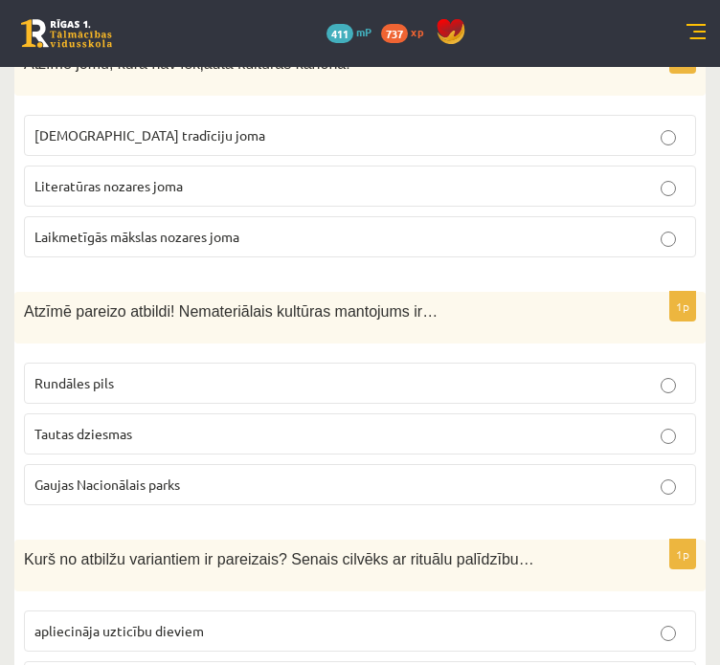
scroll to position [6205, 0]
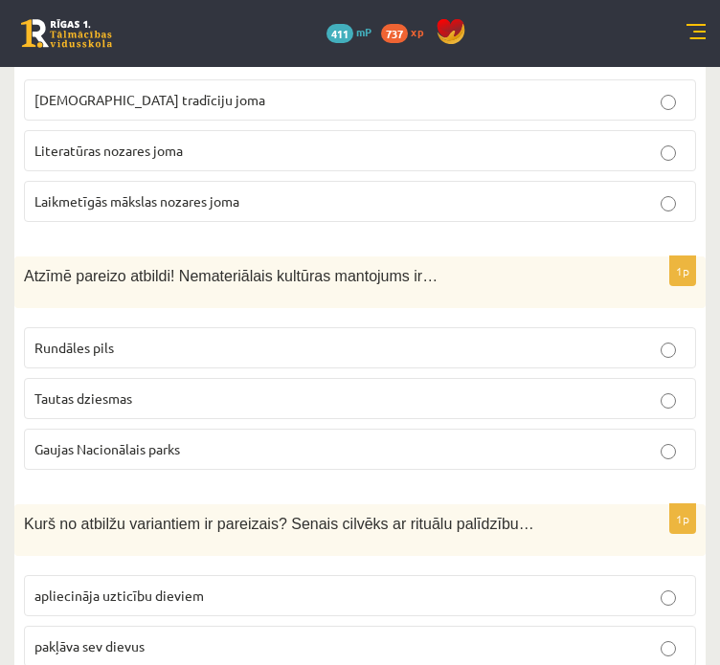
click at [550, 389] on p "Tautas dziesmas" at bounding box center [359, 399] width 651 height 20
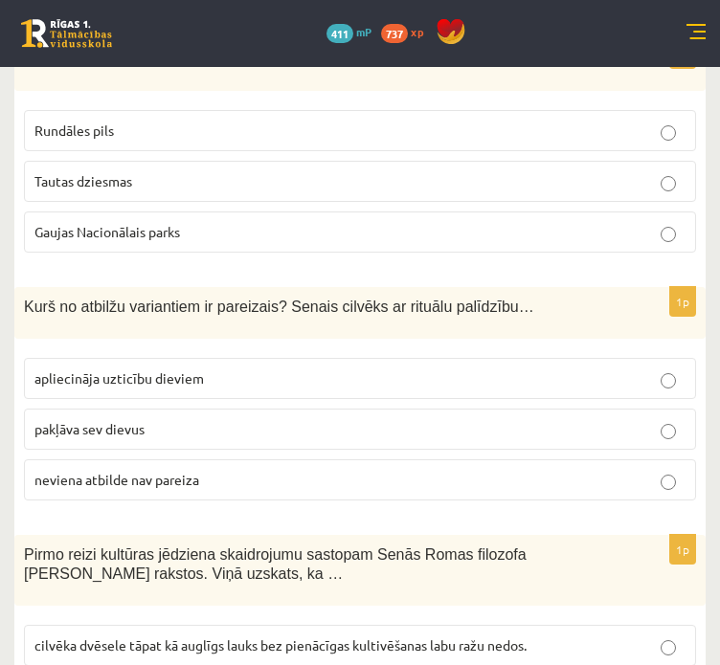
scroll to position [6460, 0]
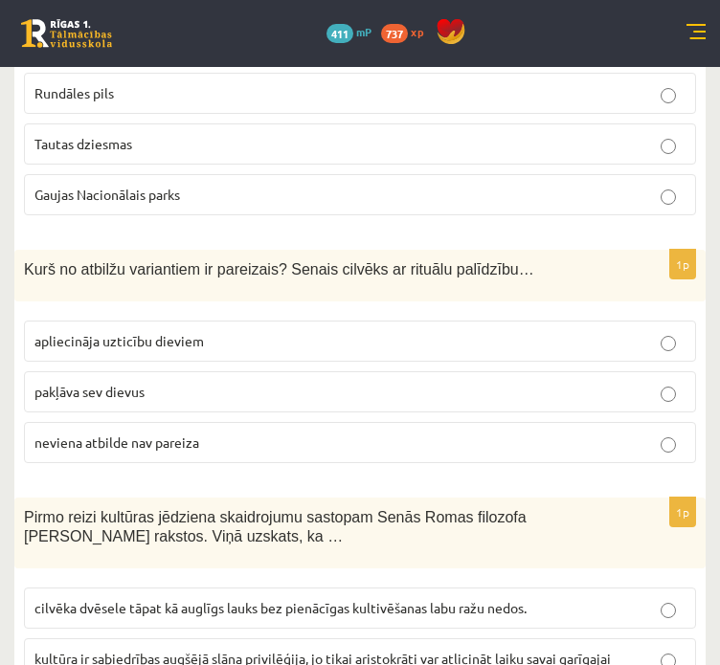
click at [495, 331] on p "apliecināja uzticību dieviem" at bounding box center [359, 341] width 651 height 20
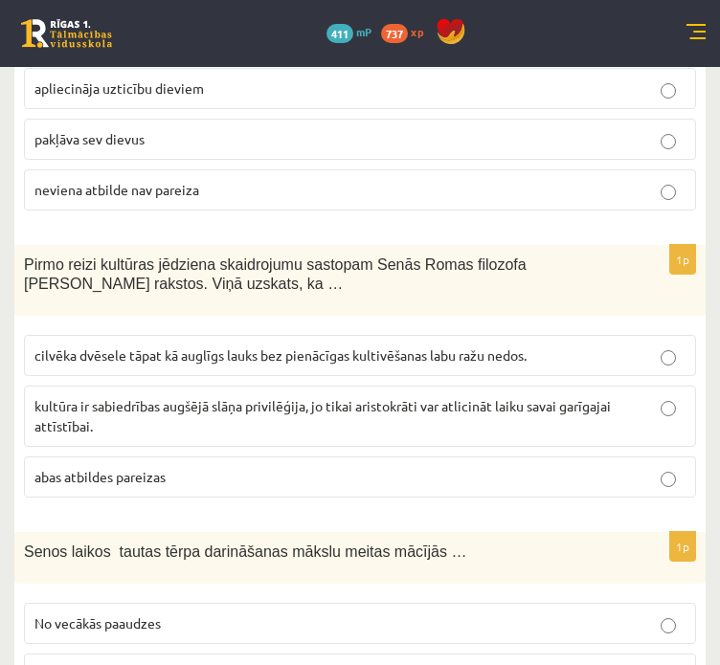
scroll to position [6714, 0]
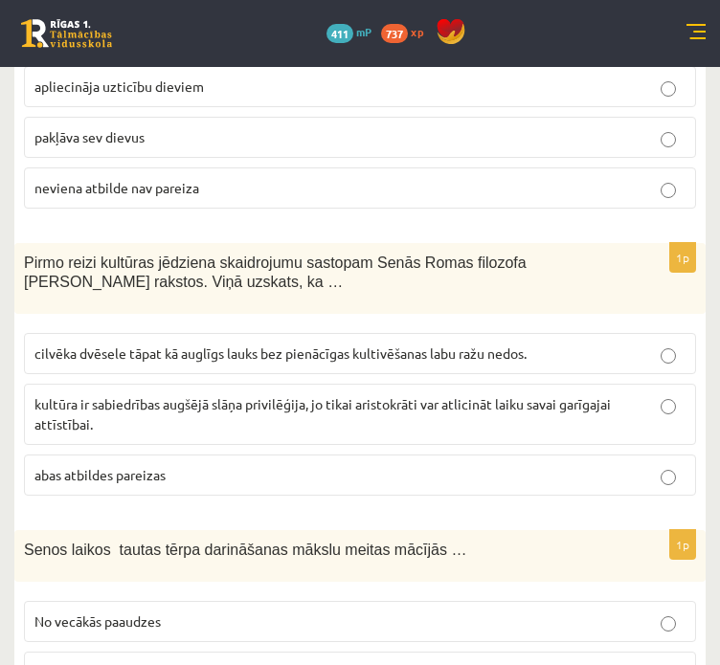
click at [435, 345] on span "cilvēka dvēsele tāpat kā auglīgs lauks bez pienācīgas kultivēšanas labu ražu ne…" at bounding box center [280, 353] width 492 height 17
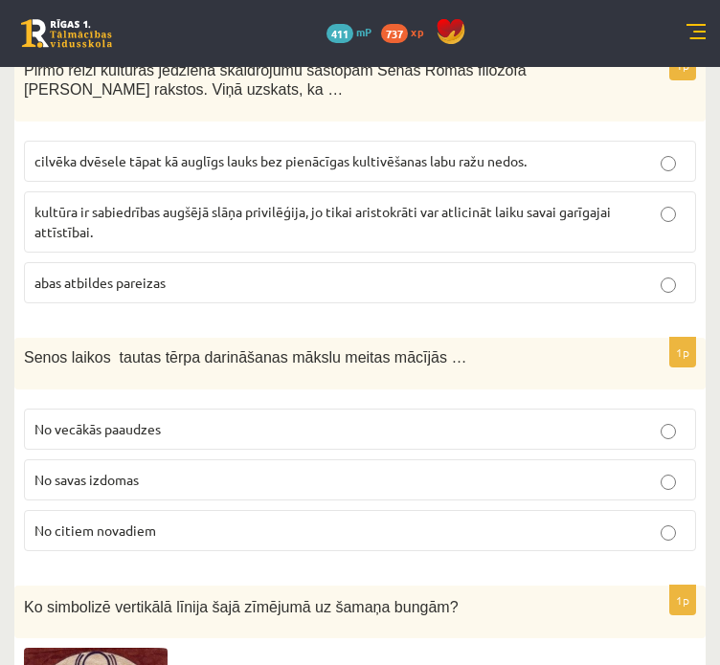
scroll to position [6971, 0]
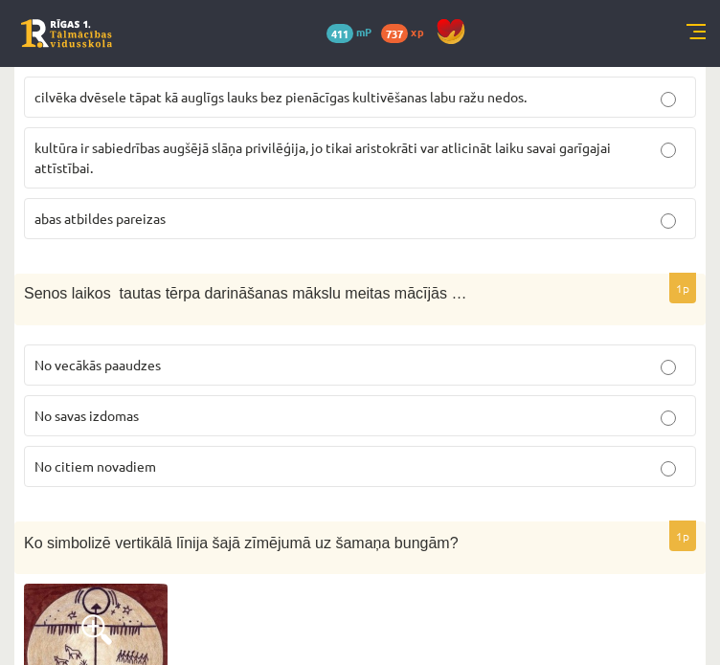
click at [461, 355] on p "No vecākās paaudzes" at bounding box center [359, 365] width 651 height 20
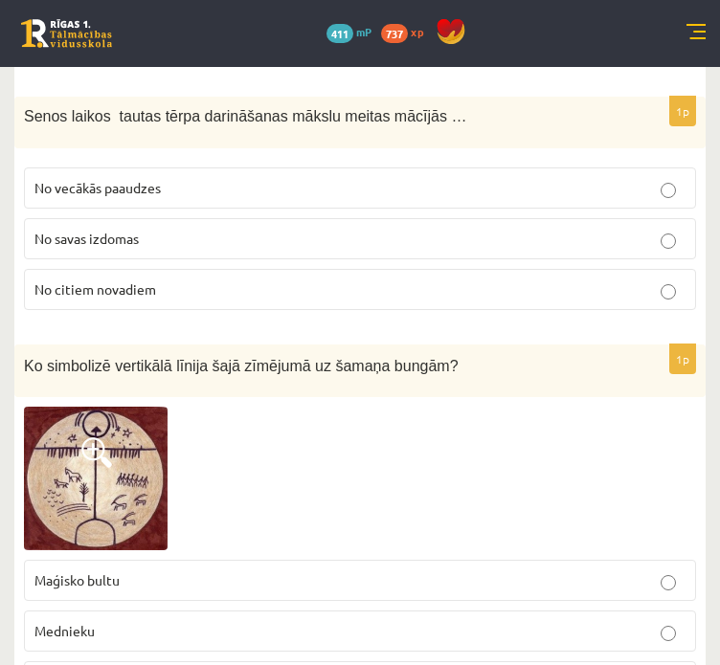
scroll to position [7226, 0]
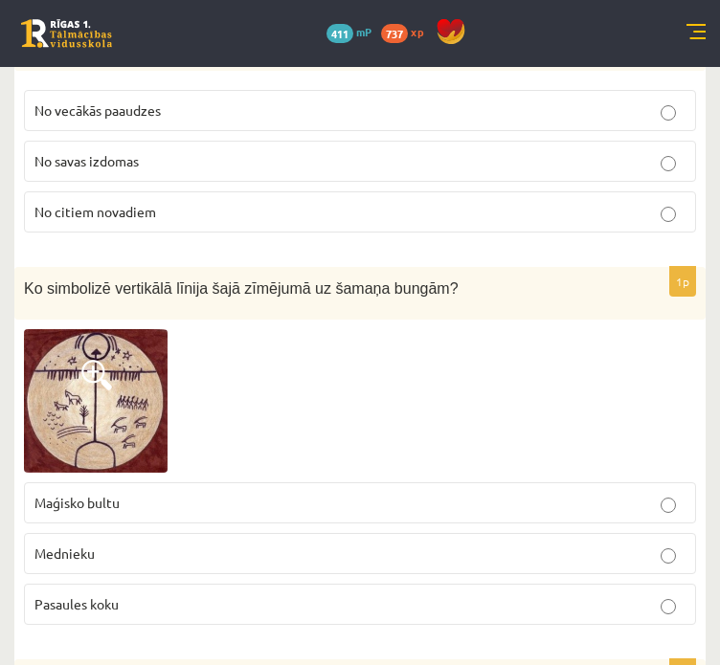
click at [325, 594] on p "Pasaules koku" at bounding box center [359, 604] width 651 height 20
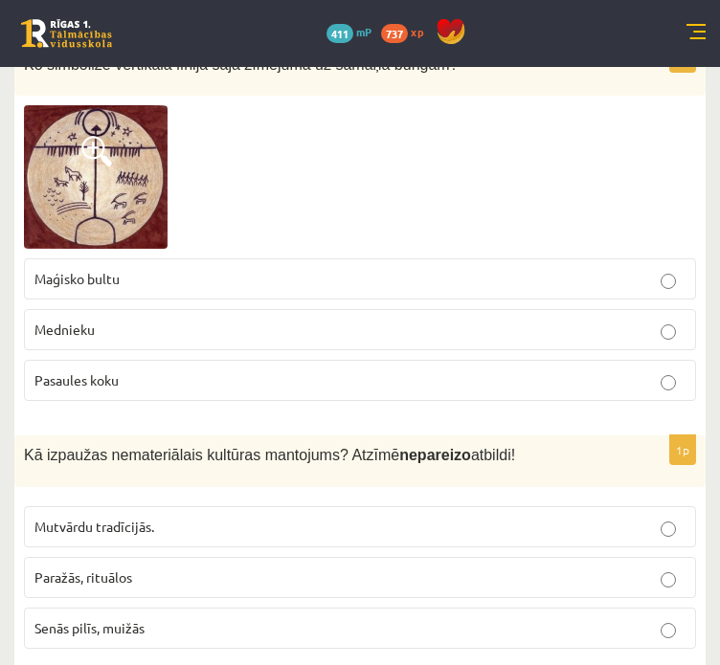
scroll to position [7480, 0]
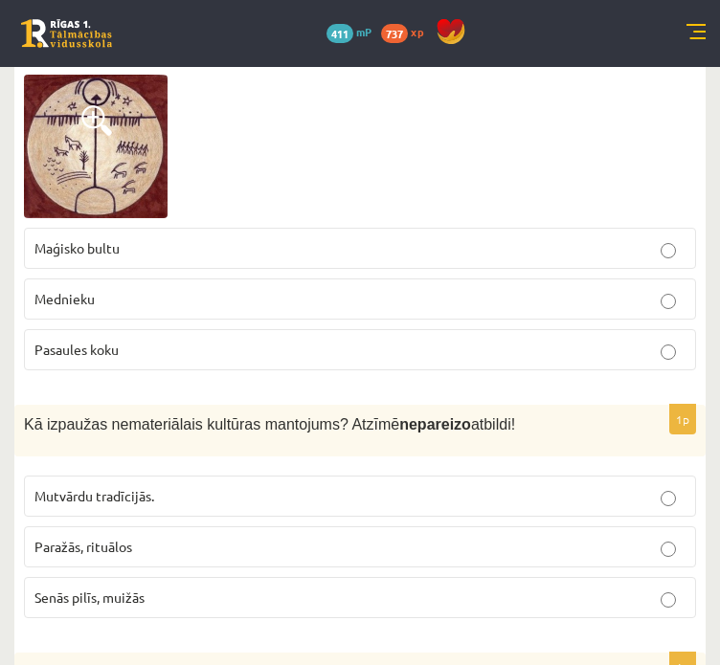
click at [367, 588] on p "Senās pilīs, muižās" at bounding box center [359, 598] width 651 height 20
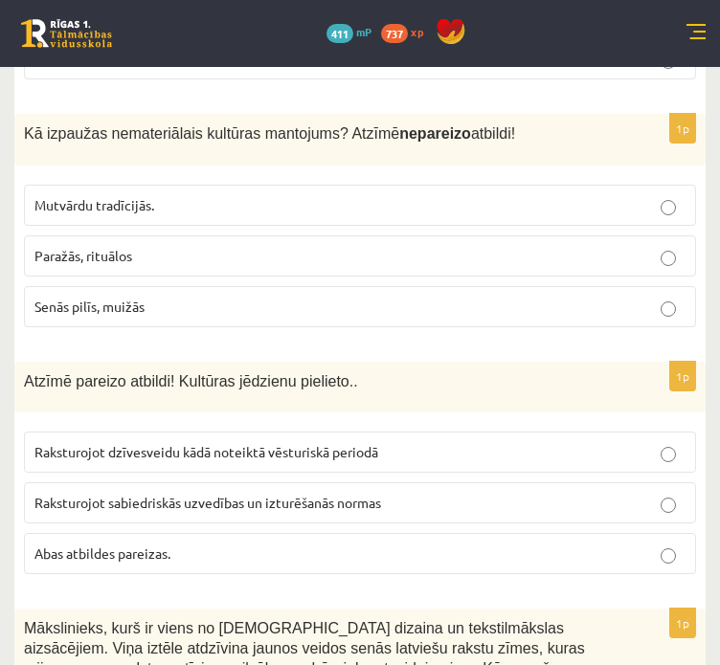
scroll to position [7863, 0]
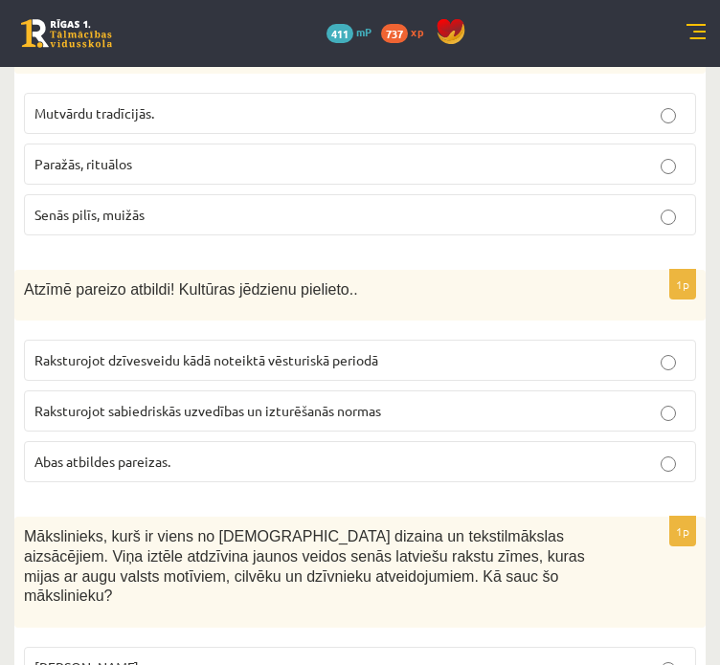
click at [350, 452] on p "Abas atbildes pareizas." at bounding box center [359, 462] width 651 height 20
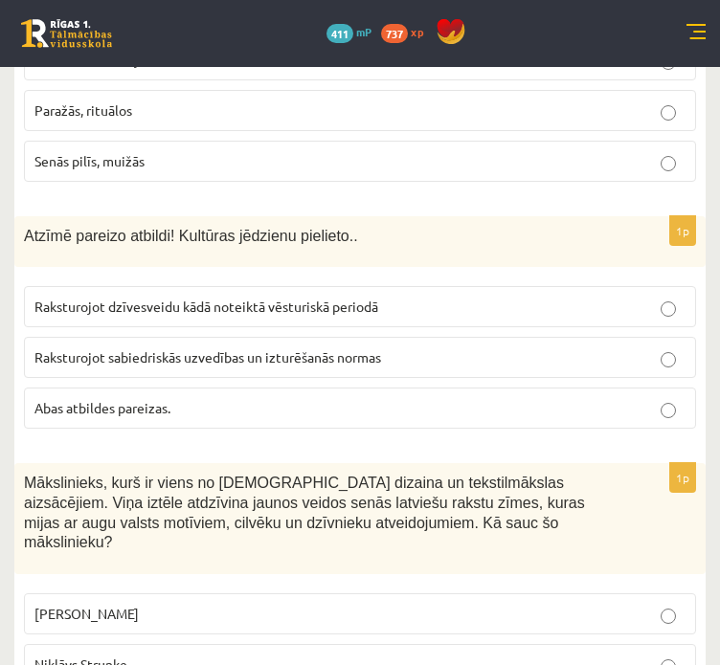
click at [318, 604] on p "Ansis Cīrulis" at bounding box center [359, 614] width 651 height 20
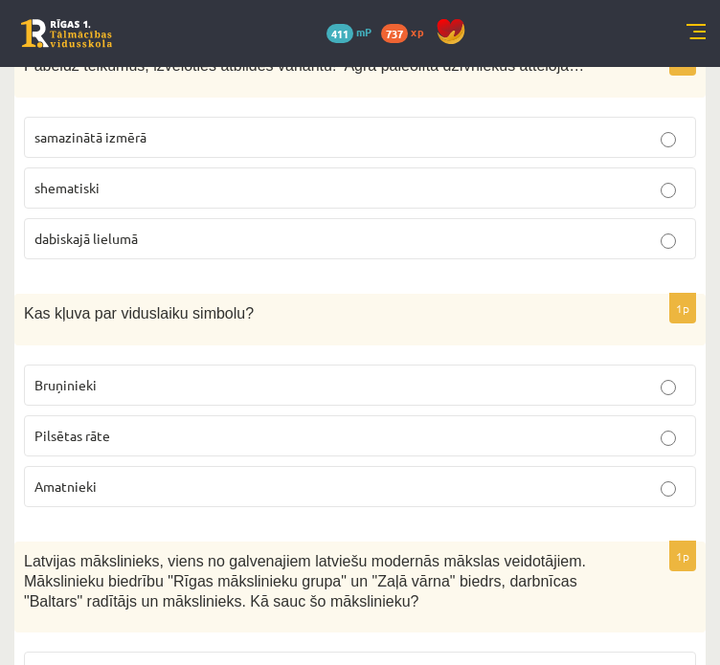
scroll to position [0, 0]
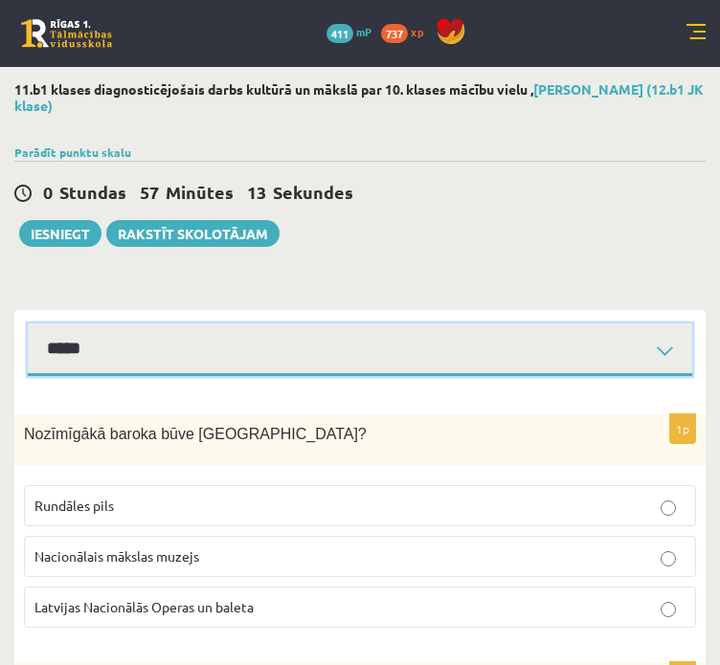
click at [482, 333] on select "**********" at bounding box center [360, 349] width 664 height 53
click at [28, 323] on select "**********" at bounding box center [360, 349] width 664 height 53
click at [656, 350] on select "**********" at bounding box center [360, 349] width 664 height 53
select select "**********"
click at [28, 323] on select "**********" at bounding box center [360, 349] width 664 height 53
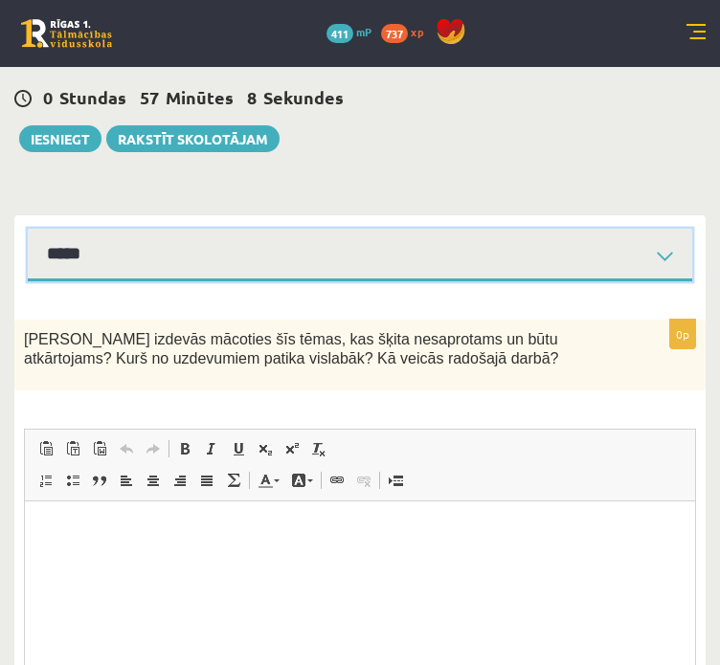
scroll to position [255, 0]
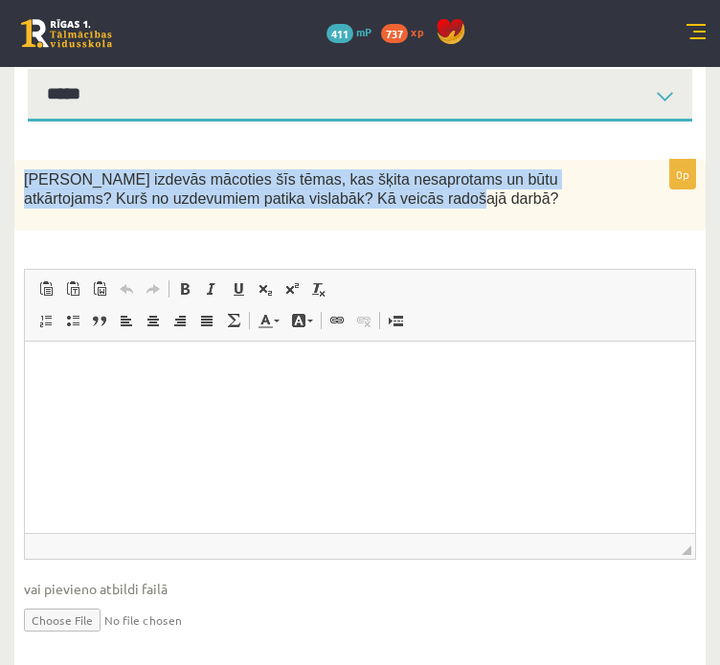
drag, startPoint x: 23, startPoint y: 181, endPoint x: 424, endPoint y: 225, distance: 403.4
click at [424, 225] on div "Kas izdevās mācoties šīs tēmas, kas šķita nesaprotams un būtu atkārtojams? Kurš…" at bounding box center [359, 196] width 691 height 72
copy span "Kas izdevās mācoties šīs tēmas, kas šķita nesaprotams un būtu atkārtojams? Kurš…"
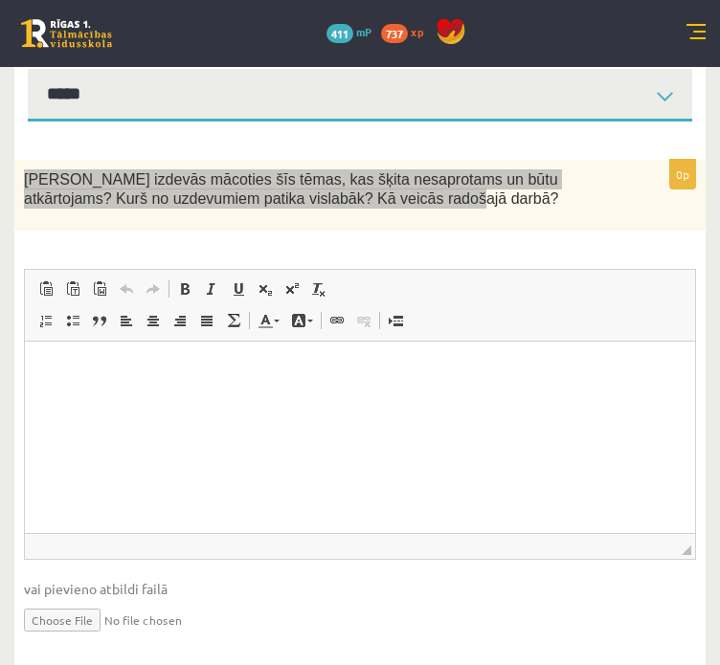
click at [533, 389] on html at bounding box center [360, 371] width 670 height 58
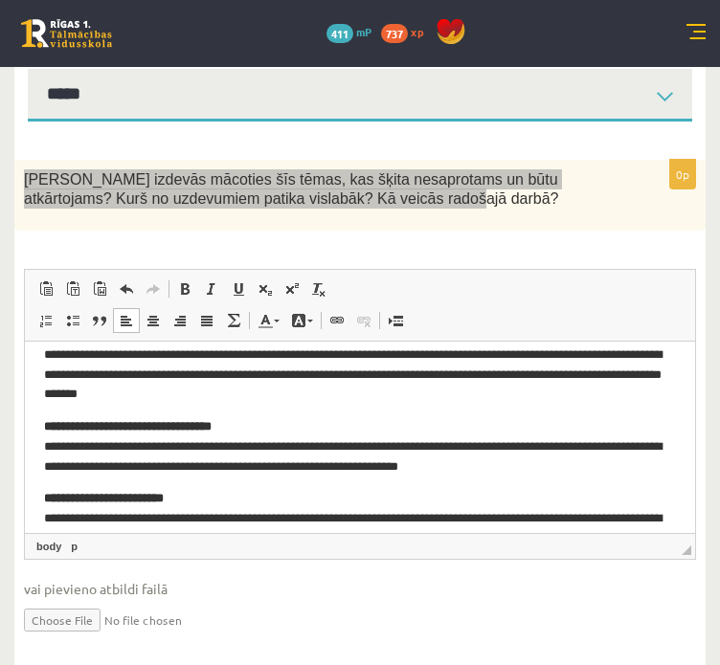
scroll to position [0, 0]
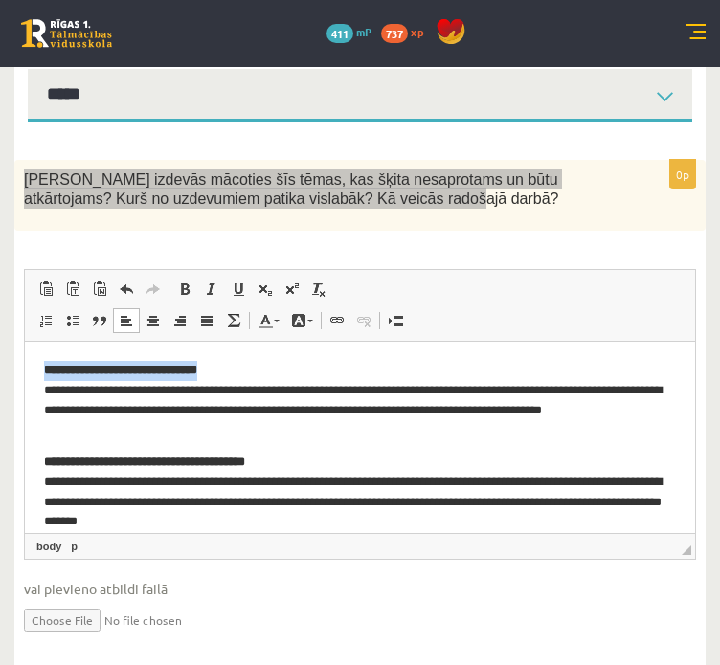
drag, startPoint x: 298, startPoint y: 373, endPoint x: 39, endPoint y: 348, distance: 259.6
click at [39, 348] on html "**********" at bounding box center [360, 529] width 670 height 374
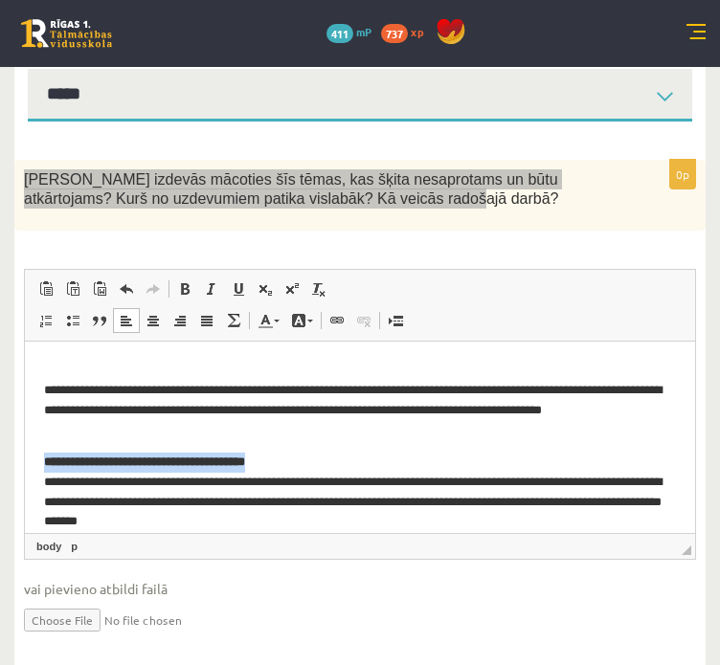
drag, startPoint x: 322, startPoint y: 462, endPoint x: 45, endPoint y: 449, distance: 276.9
click at [45, 449] on body "**********" at bounding box center [360, 529] width 632 height 336
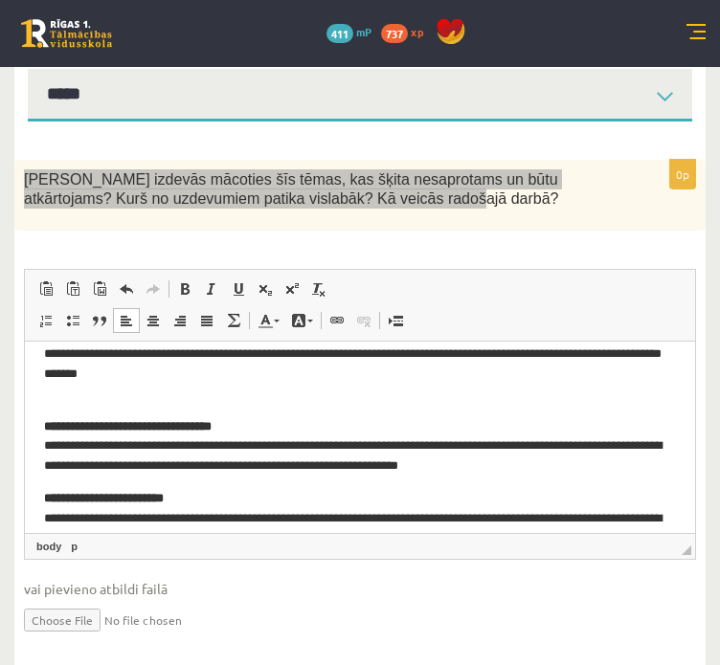
scroll to position [127, 0]
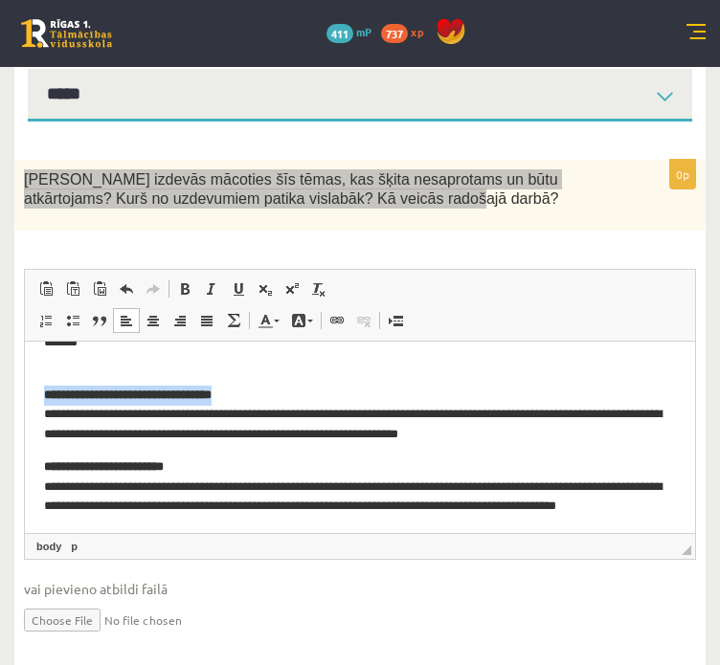
drag, startPoint x: 284, startPoint y: 396, endPoint x: 43, endPoint y: 390, distance: 241.3
click at [44, 390] on p "**********" at bounding box center [353, 415] width 618 height 59
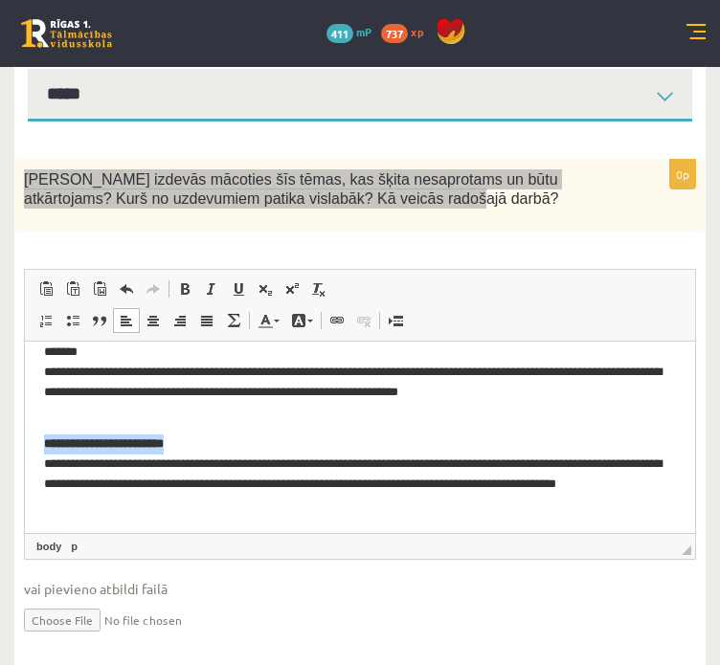
drag, startPoint x: 245, startPoint y: 443, endPoint x: 47, endPoint y: 436, distance: 198.2
click at [47, 436] on p "**********" at bounding box center [353, 473] width 618 height 79
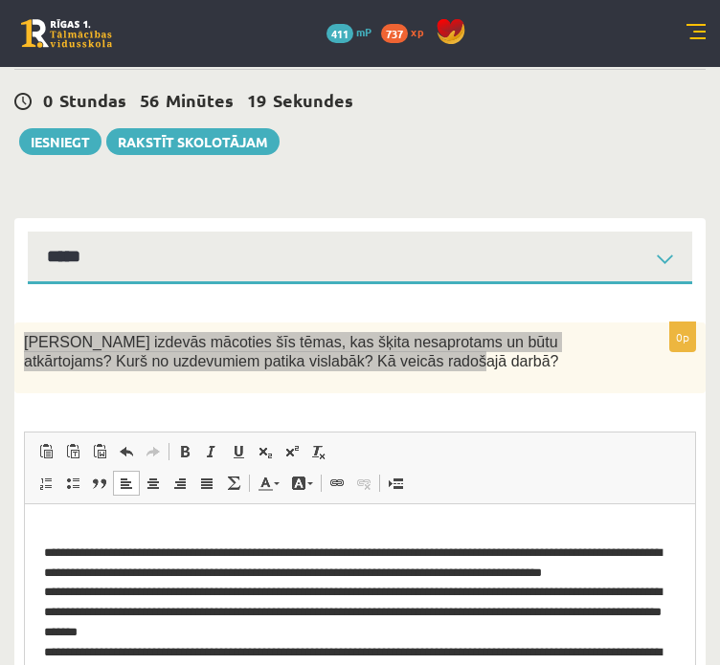
scroll to position [0, 0]
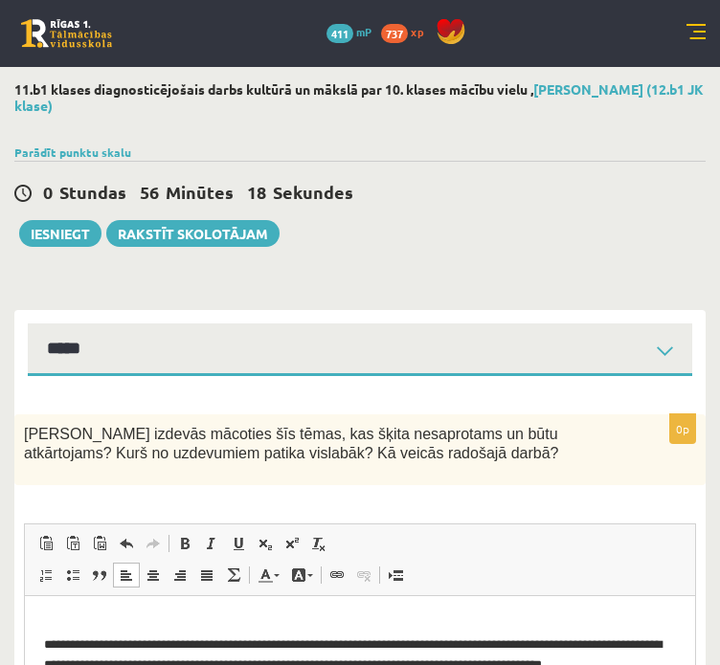
click at [607, 254] on div "**********" at bounding box center [360, 511] width 720 height 888
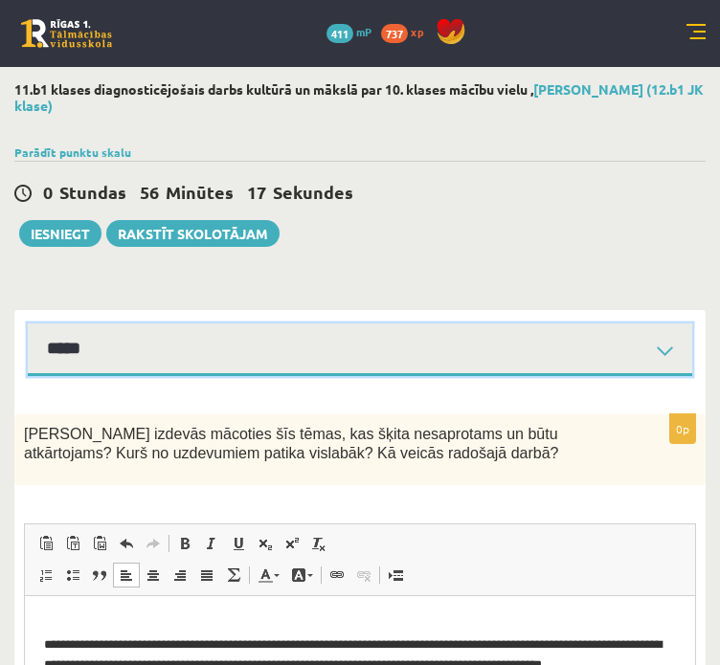
click at [467, 353] on select "**********" at bounding box center [360, 349] width 664 height 53
click at [28, 323] on select "**********" at bounding box center [360, 349] width 664 height 53
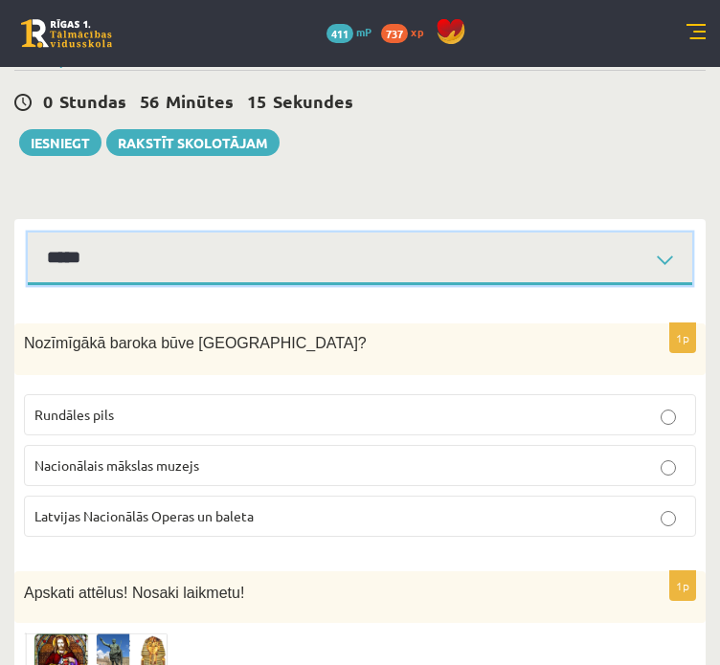
scroll to position [127, 0]
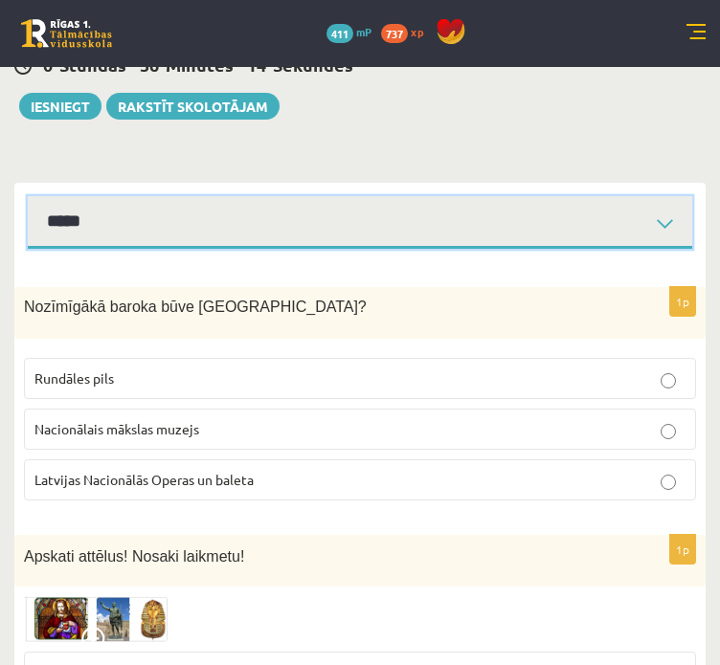
drag, startPoint x: 595, startPoint y: 217, endPoint x: 594, endPoint y: 244, distance: 26.8
click at [595, 217] on select "**********" at bounding box center [360, 222] width 664 height 53
select select "**********"
click at [28, 196] on select "**********" at bounding box center [360, 222] width 664 height 53
